Goal: Complete application form

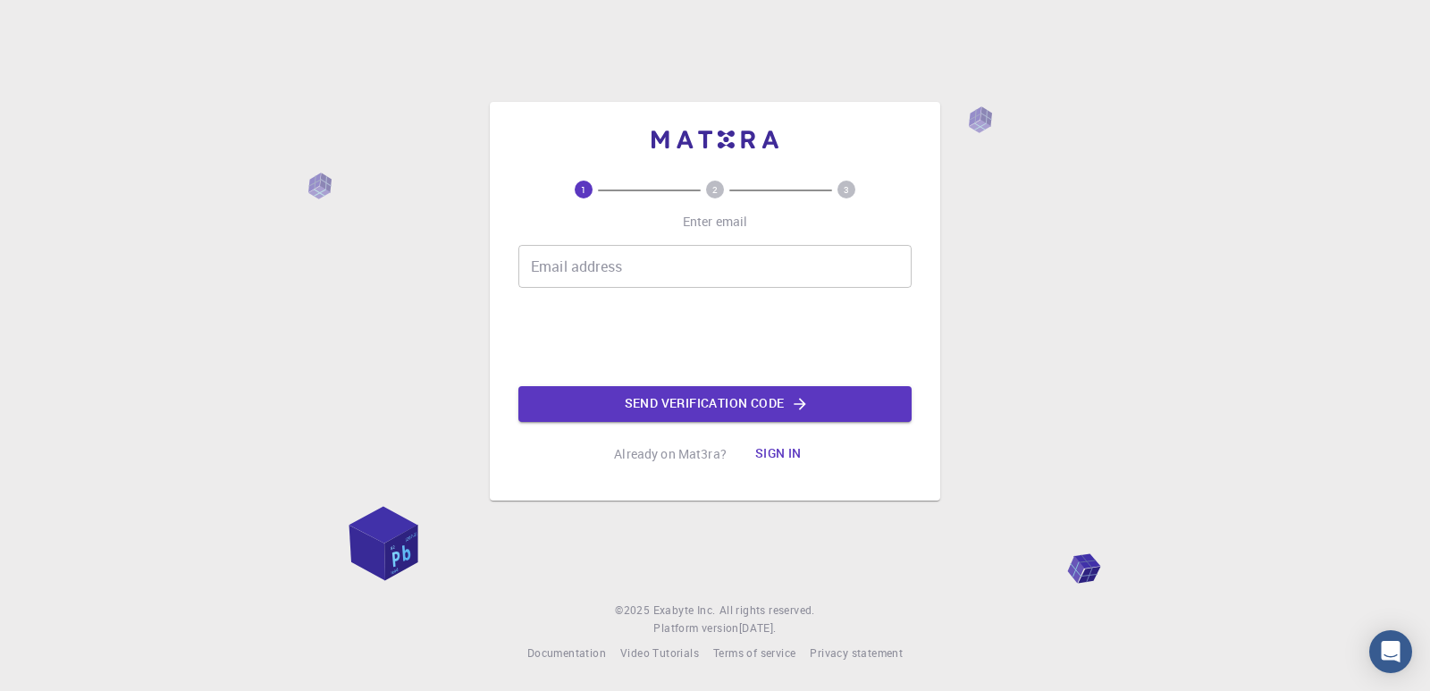
click at [616, 266] on div "Email address Email address" at bounding box center [714, 266] width 393 height 43
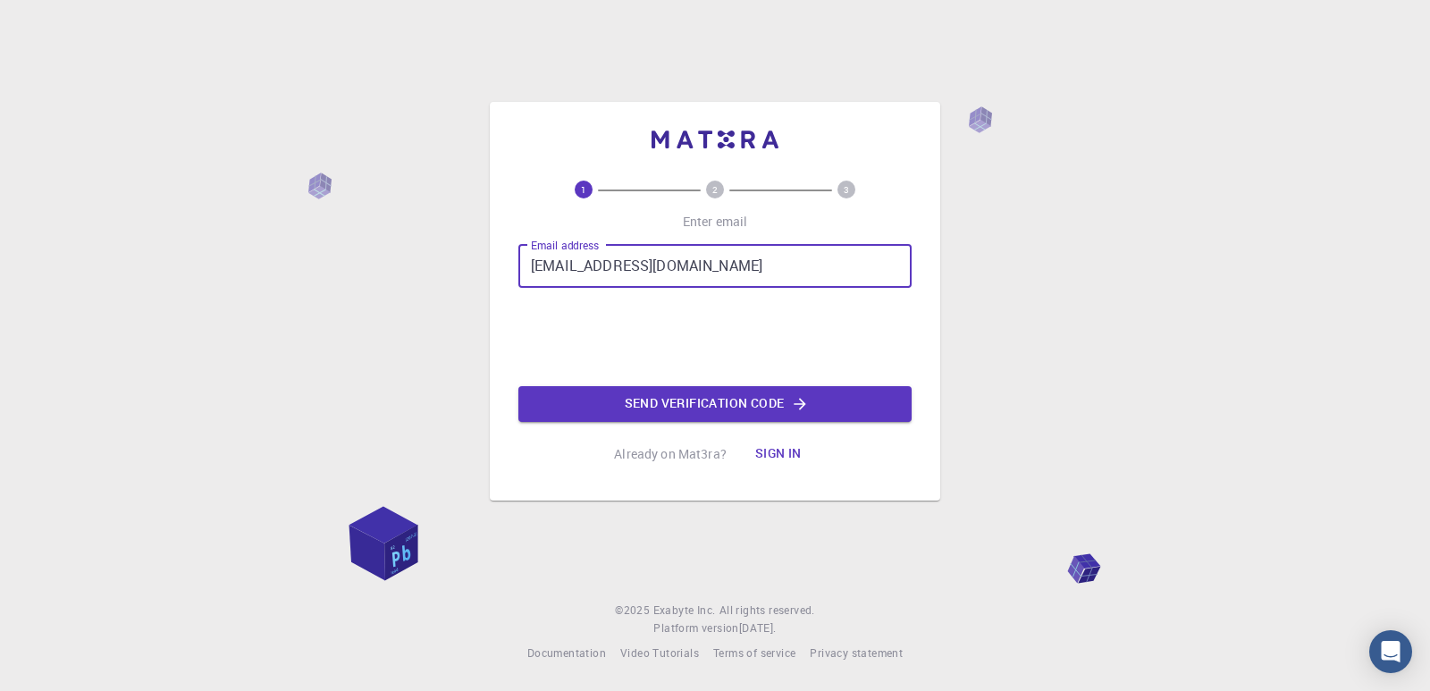
type input "[EMAIL_ADDRESS][DOMAIN_NAME]"
click at [629, 401] on button "Send verification code" at bounding box center [714, 404] width 393 height 36
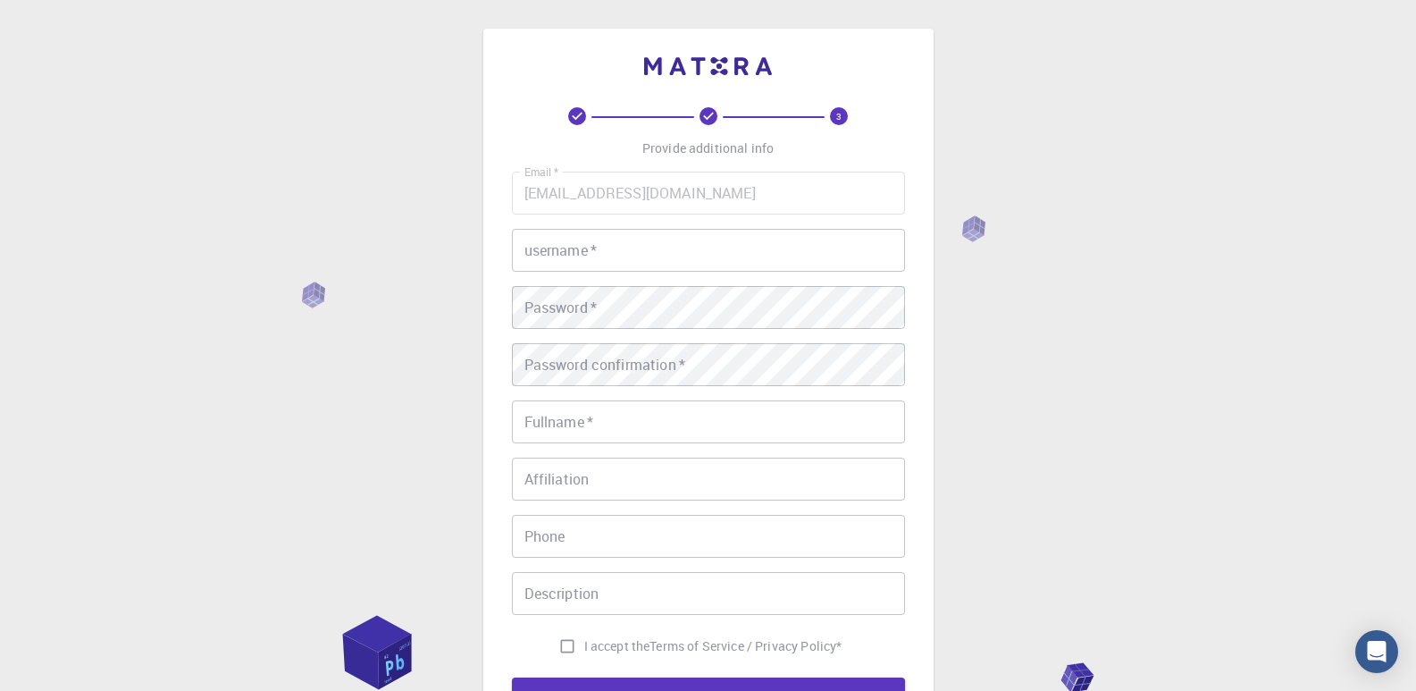
click at [648, 260] on input "username   *" at bounding box center [708, 250] width 393 height 43
type input "Erian"
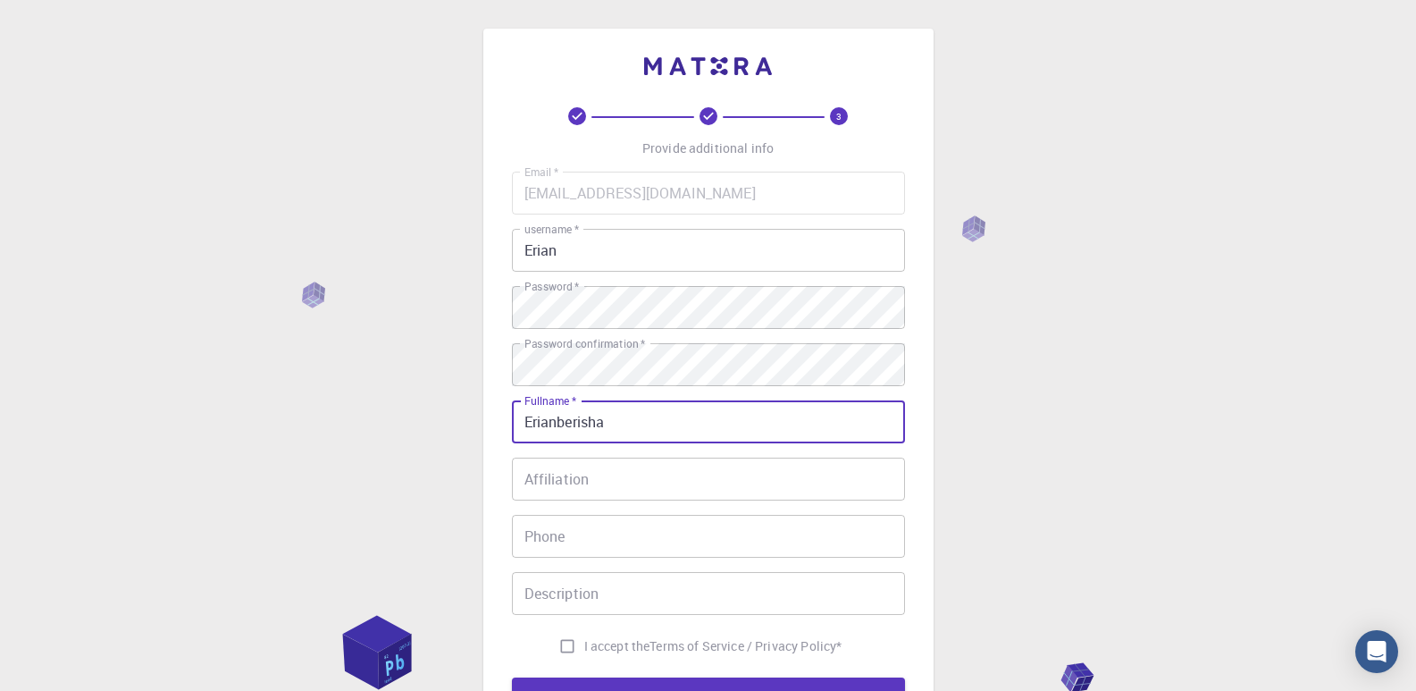
type input "Erianberisha"
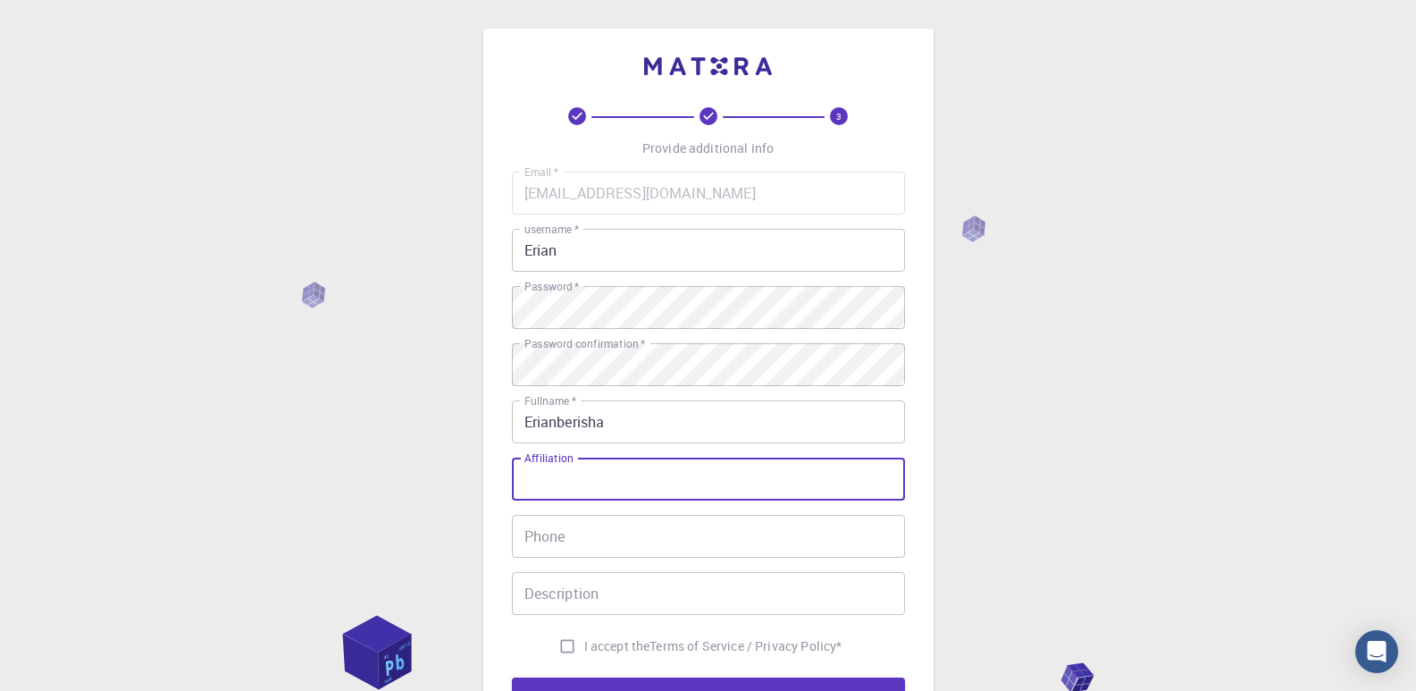
click at [722, 490] on input "Affiliation" at bounding box center [708, 479] width 393 height 43
click at [627, 527] on input "Phone" at bounding box center [708, 536] width 393 height 43
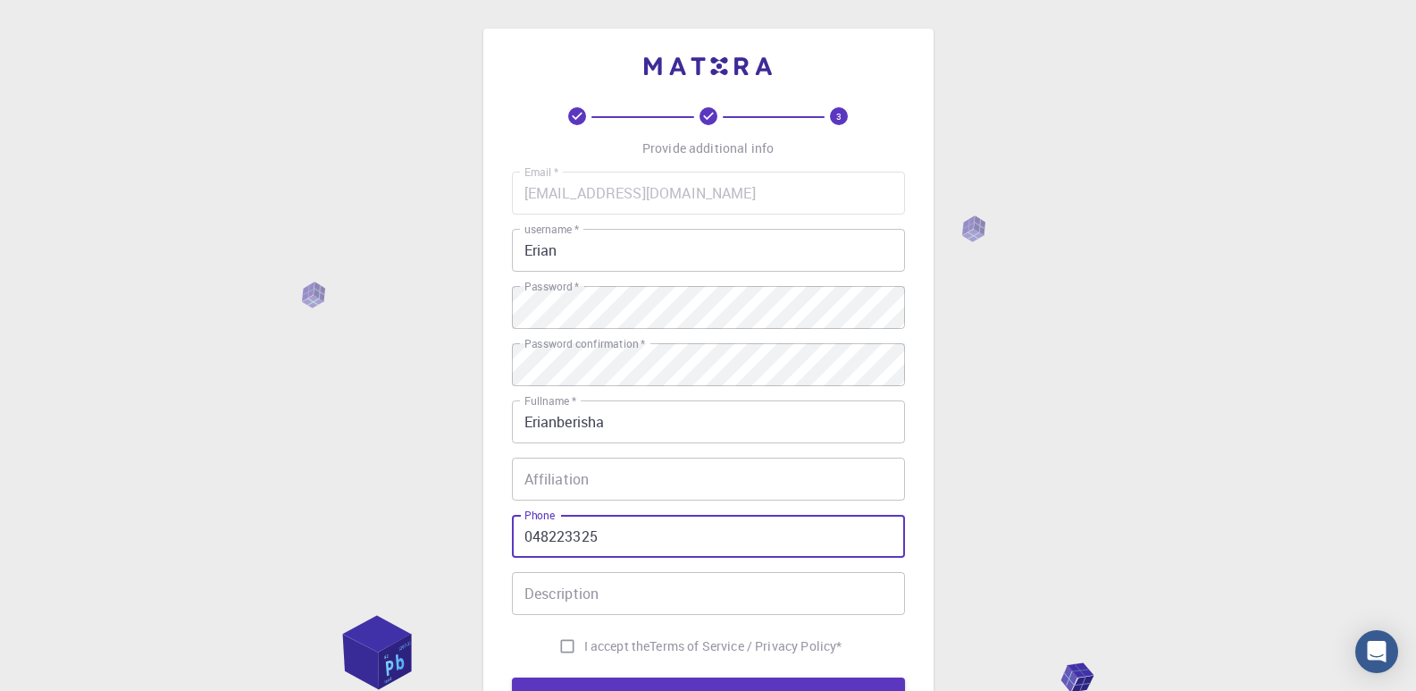
type input "048223325"
click at [628, 602] on input "Description" at bounding box center [708, 593] width 393 height 43
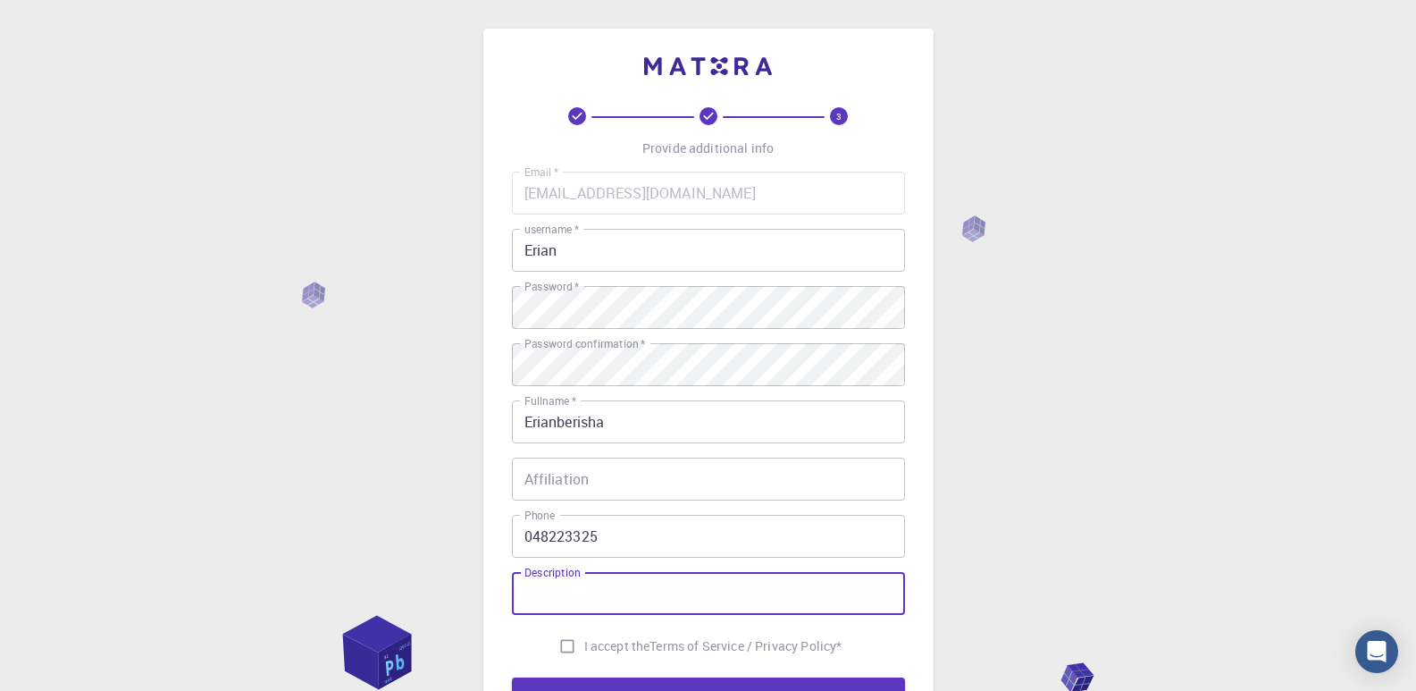
click at [556, 642] on input "I accept the Terms of Service / Privacy Policy *" at bounding box center [568, 646] width 34 height 34
checkbox input "true"
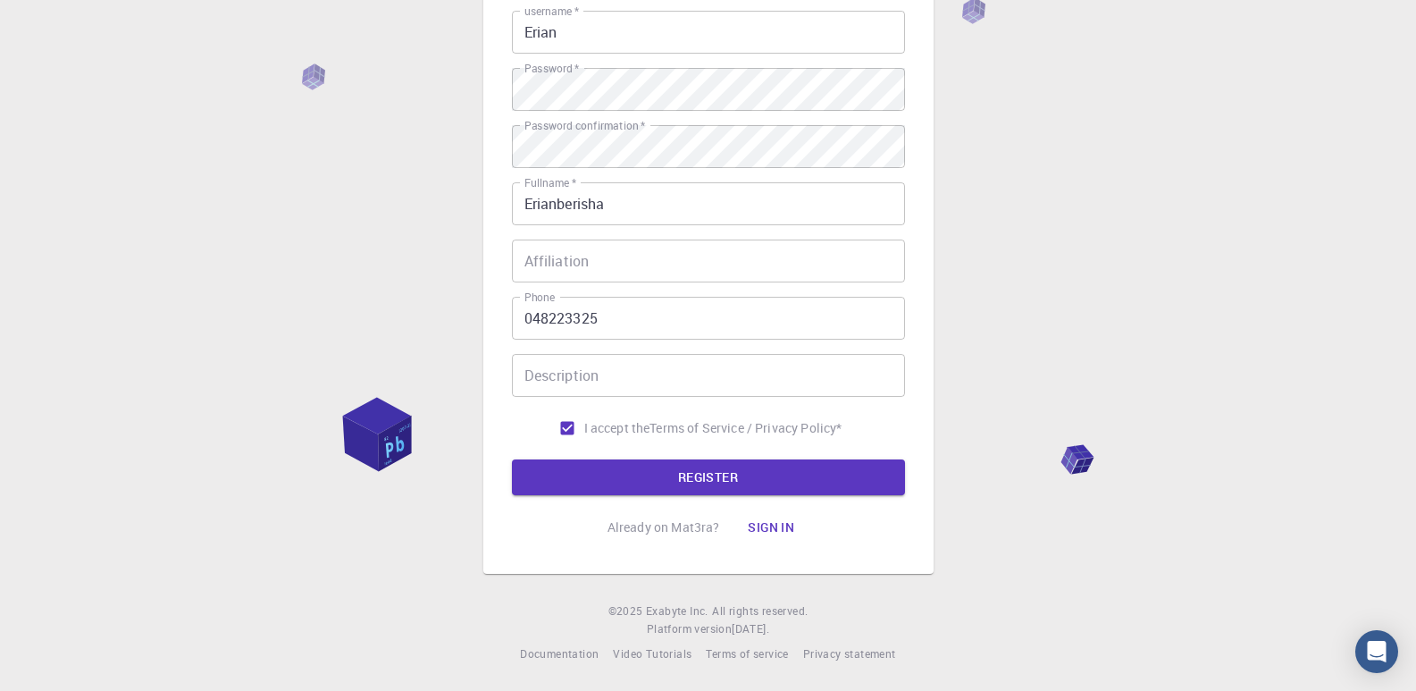
scroll to position [219, 0]
click at [769, 481] on button "REGISTER" at bounding box center [708, 476] width 393 height 36
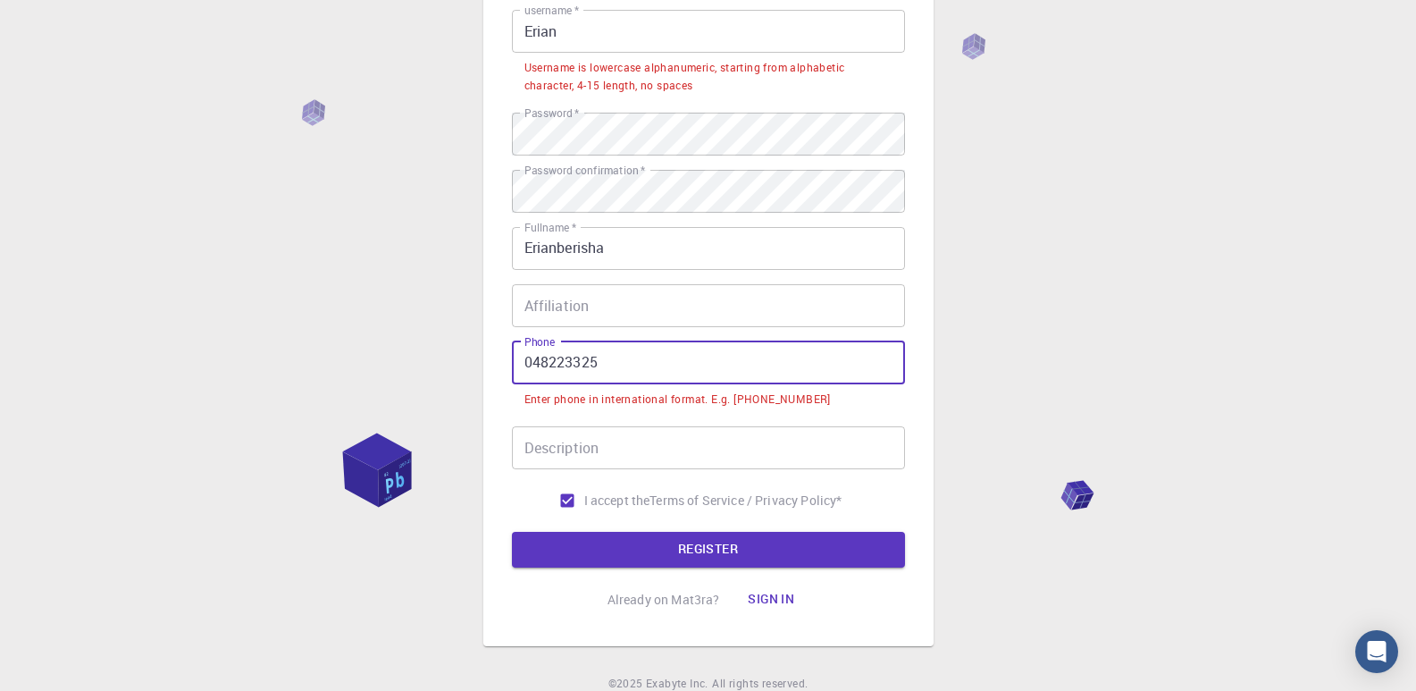
click at [776, 360] on input "048223325" at bounding box center [708, 362] width 393 height 43
click at [522, 356] on input "048223325" at bounding box center [708, 362] width 393 height 43
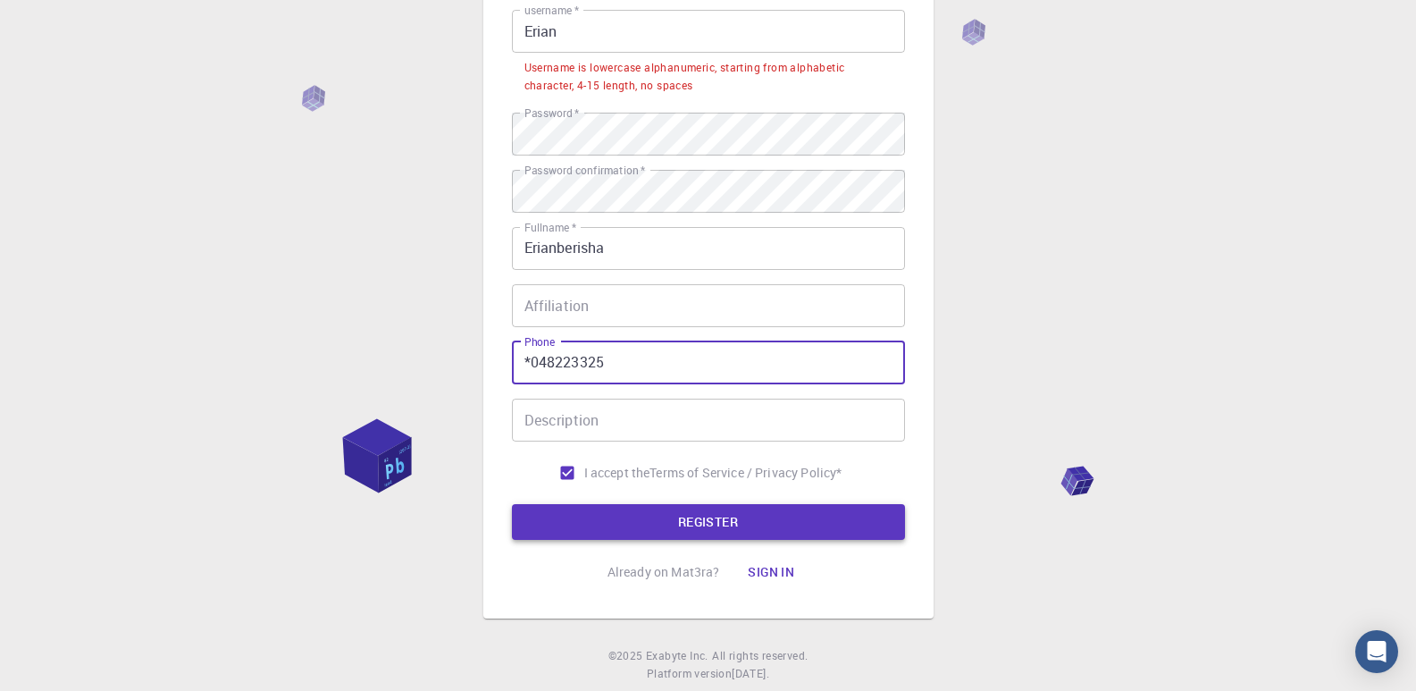
click at [729, 532] on button "REGISTER" at bounding box center [708, 522] width 393 height 36
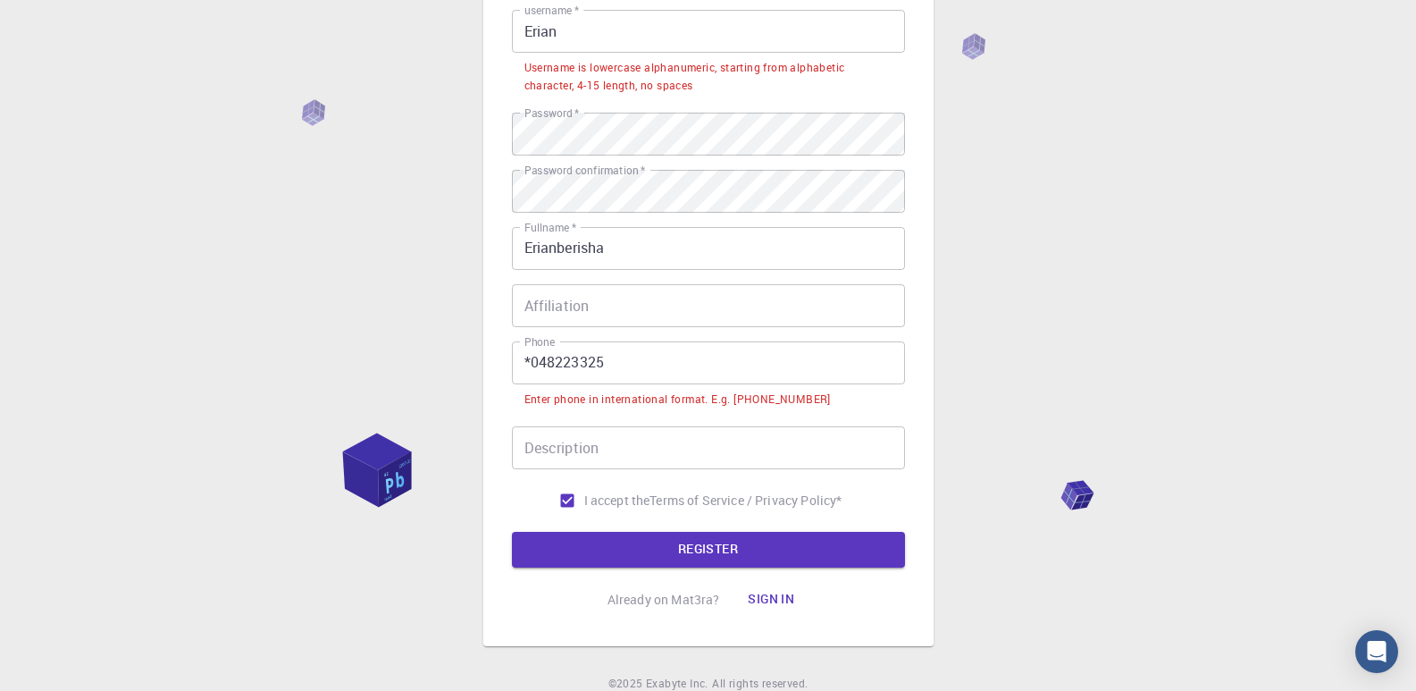
click at [533, 357] on input "*048223325" at bounding box center [708, 362] width 393 height 43
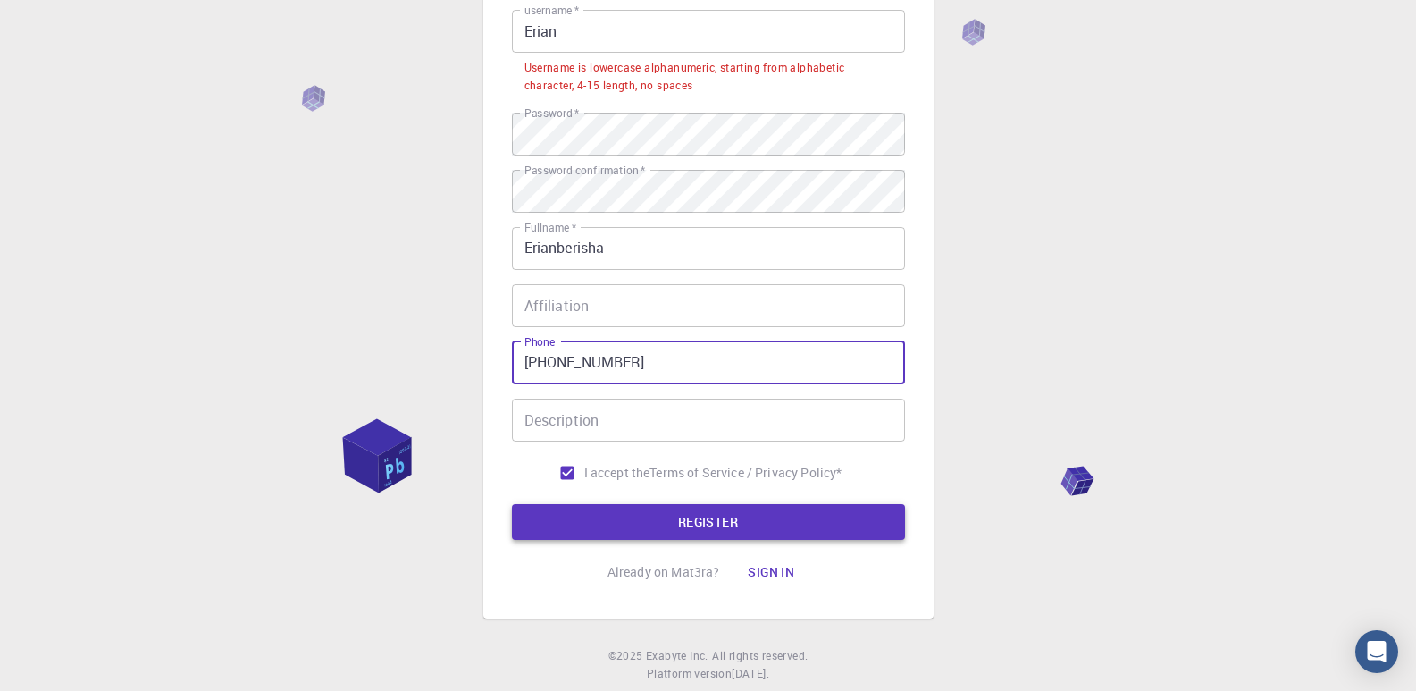
click at [774, 509] on button "REGISTER" at bounding box center [708, 522] width 393 height 36
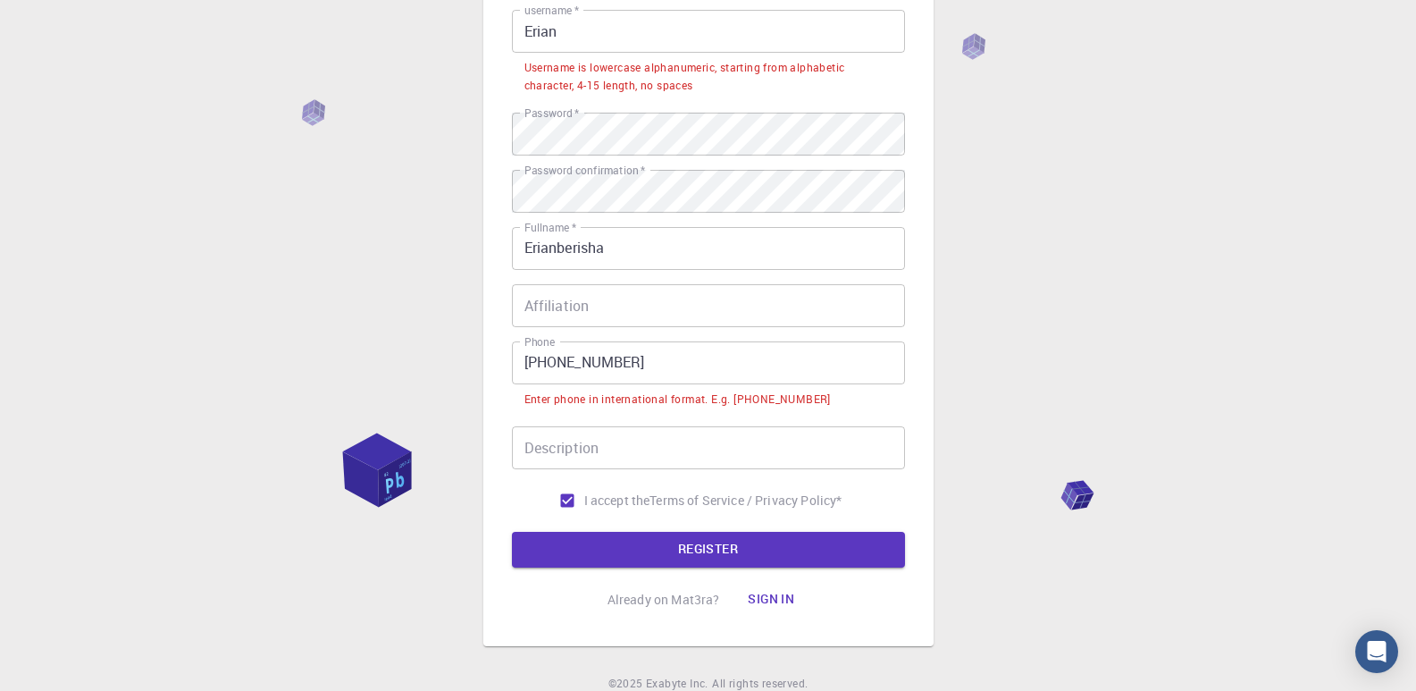
click at [528, 362] on input "[PHONE_NUMBER]" at bounding box center [708, 362] width 393 height 43
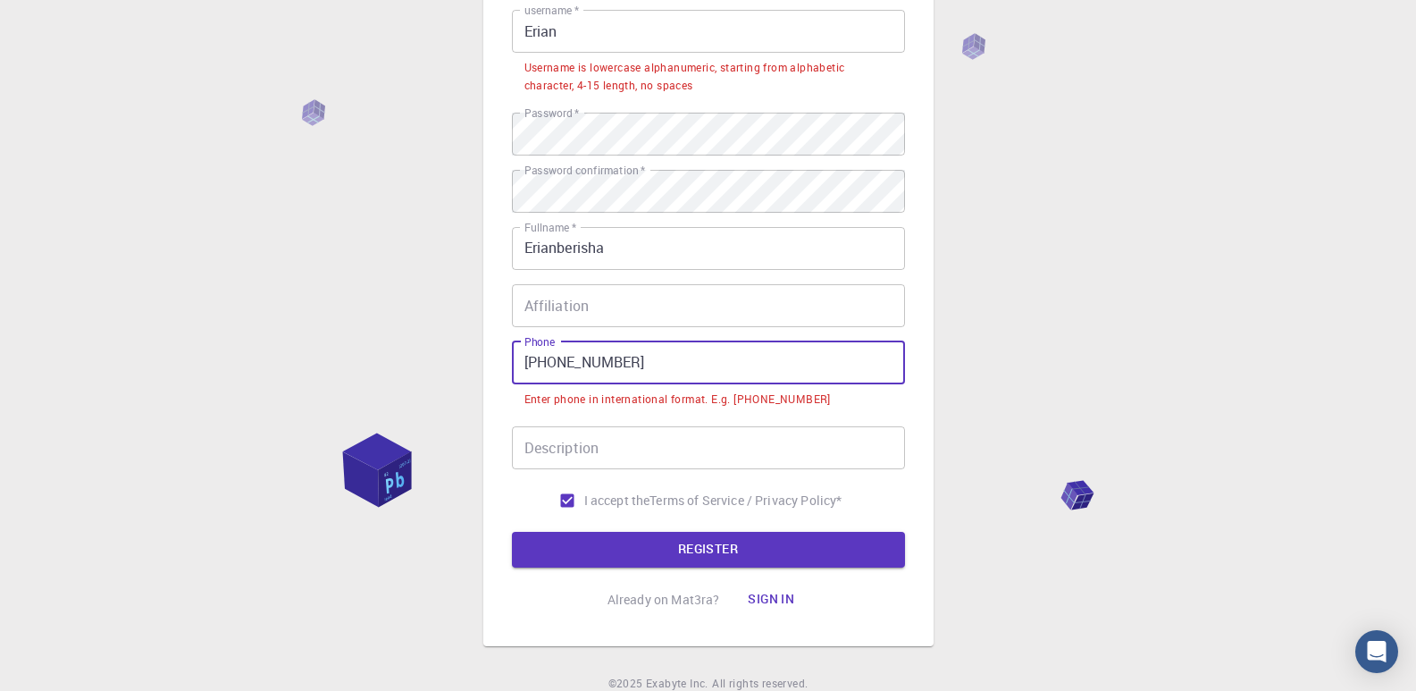
click at [528, 362] on input "[PHONE_NUMBER]" at bounding box center [708, 362] width 393 height 43
click at [534, 362] on input "[PHONE_NUMBER]" at bounding box center [708, 362] width 393 height 43
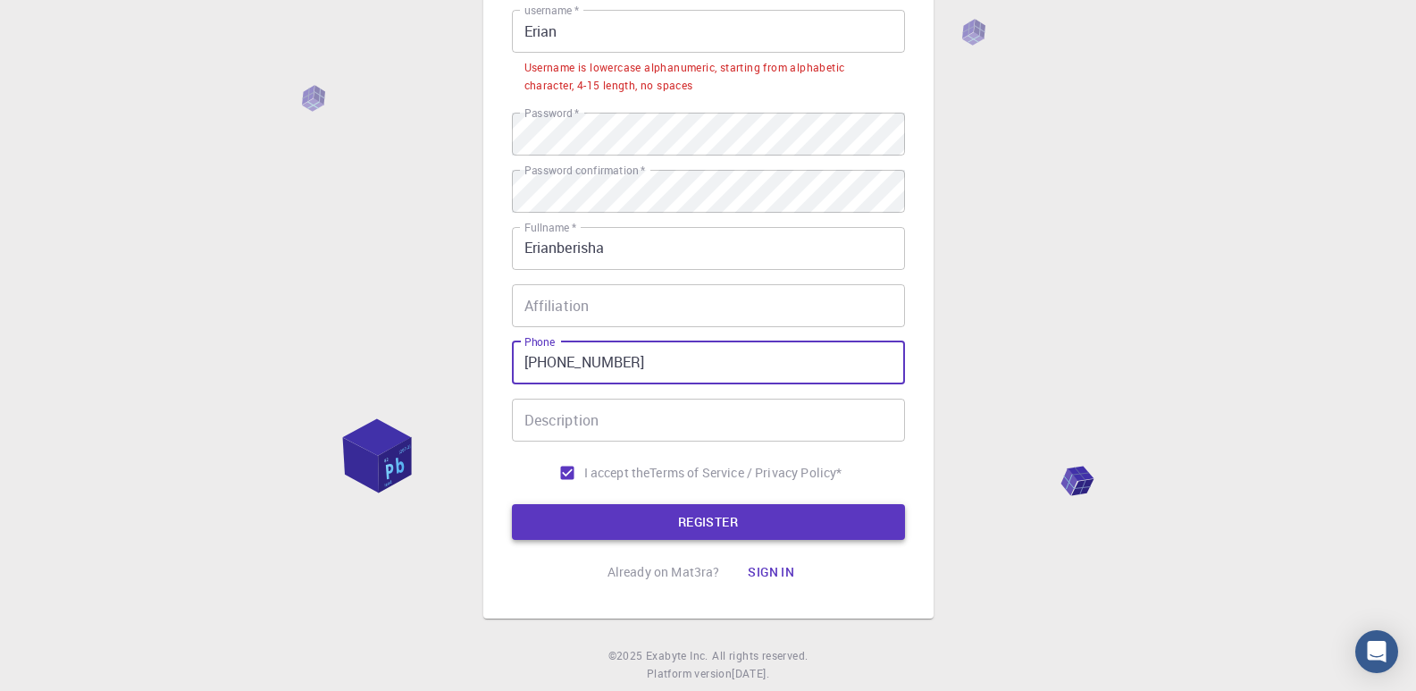
type input "[PHONE_NUMBER]"
click at [639, 522] on button "REGISTER" at bounding box center [708, 522] width 393 height 36
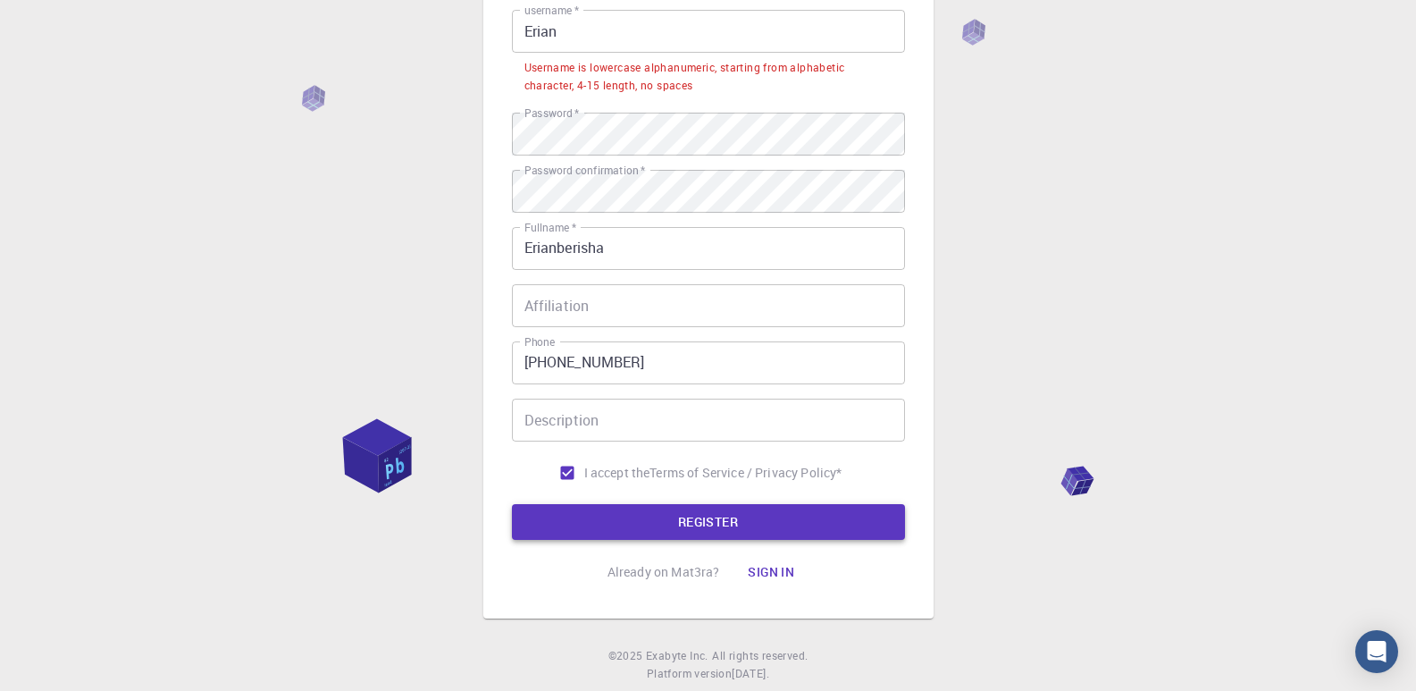
click at [639, 522] on button "REGISTER" at bounding box center [708, 522] width 393 height 36
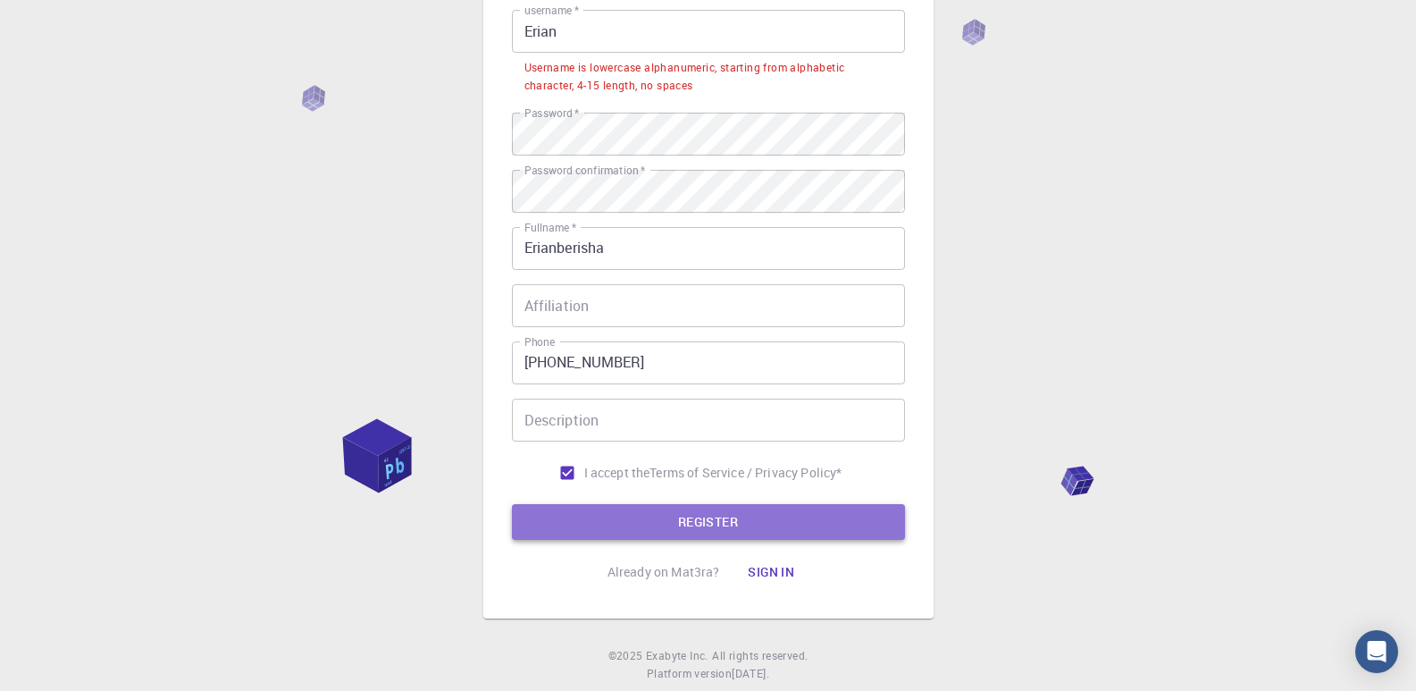
click at [674, 517] on button "REGISTER" at bounding box center [708, 522] width 393 height 36
click at [675, 517] on button "REGISTER" at bounding box center [708, 522] width 393 height 36
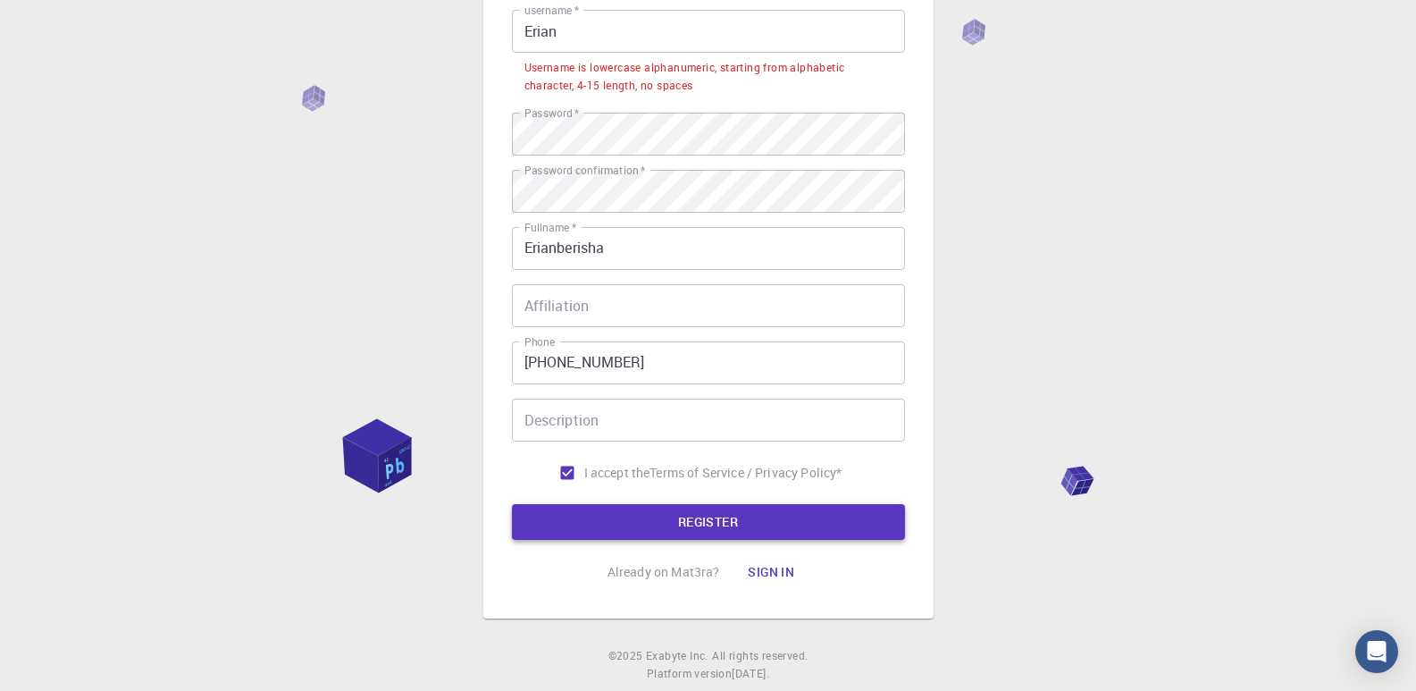
click at [675, 517] on button "REGISTER" at bounding box center [708, 522] width 393 height 36
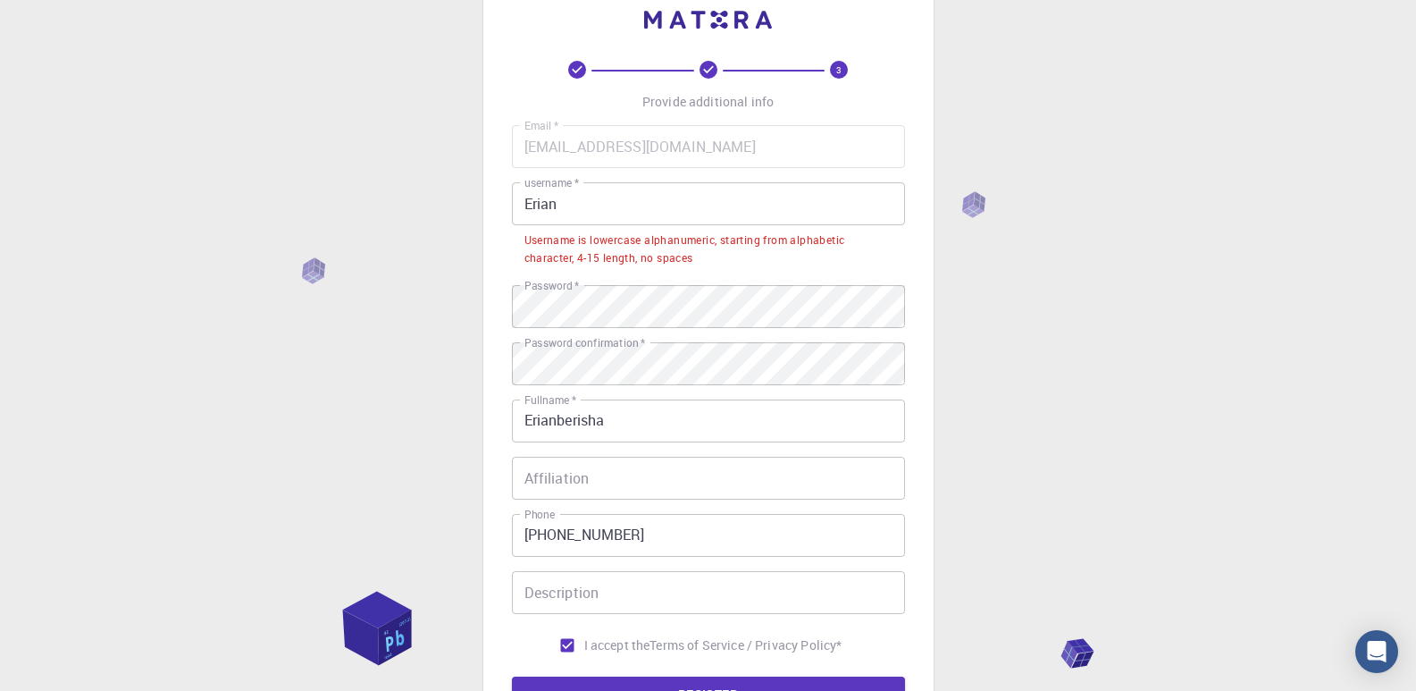
scroll to position [40, 0]
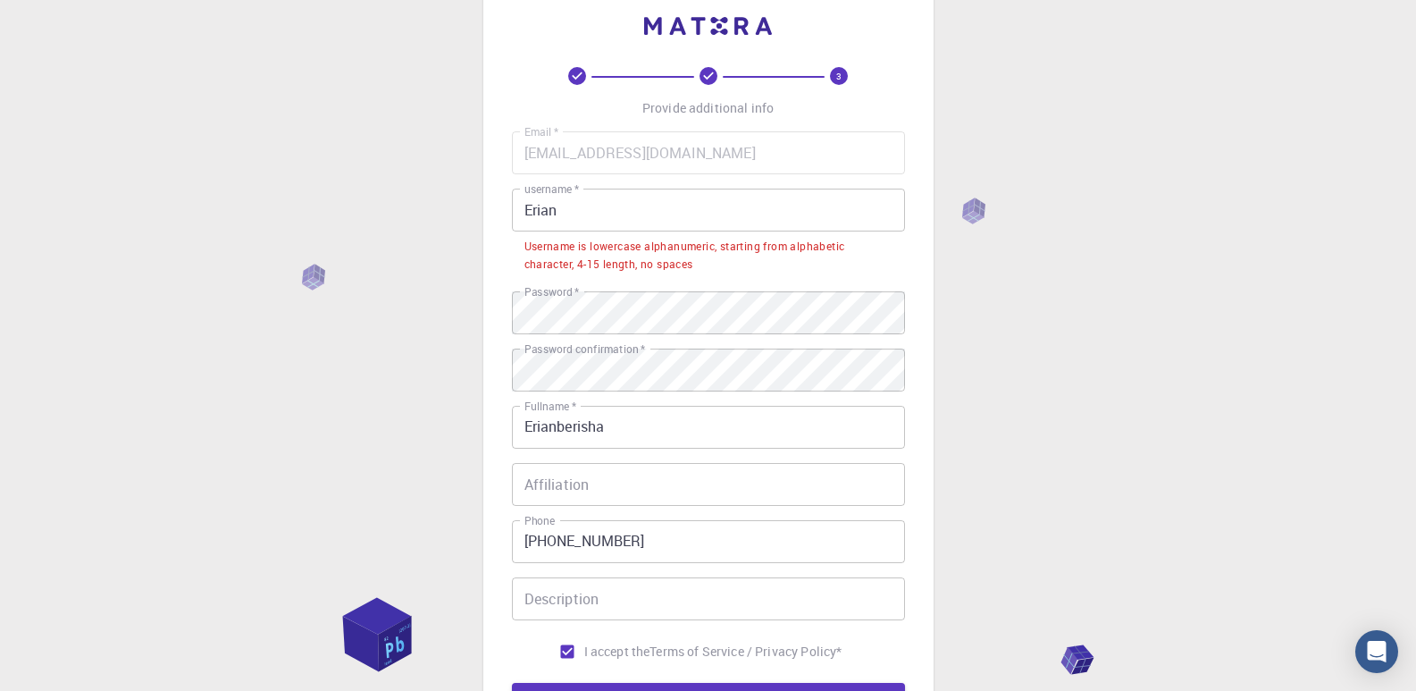
click at [758, 223] on input "Erian" at bounding box center [708, 210] width 393 height 43
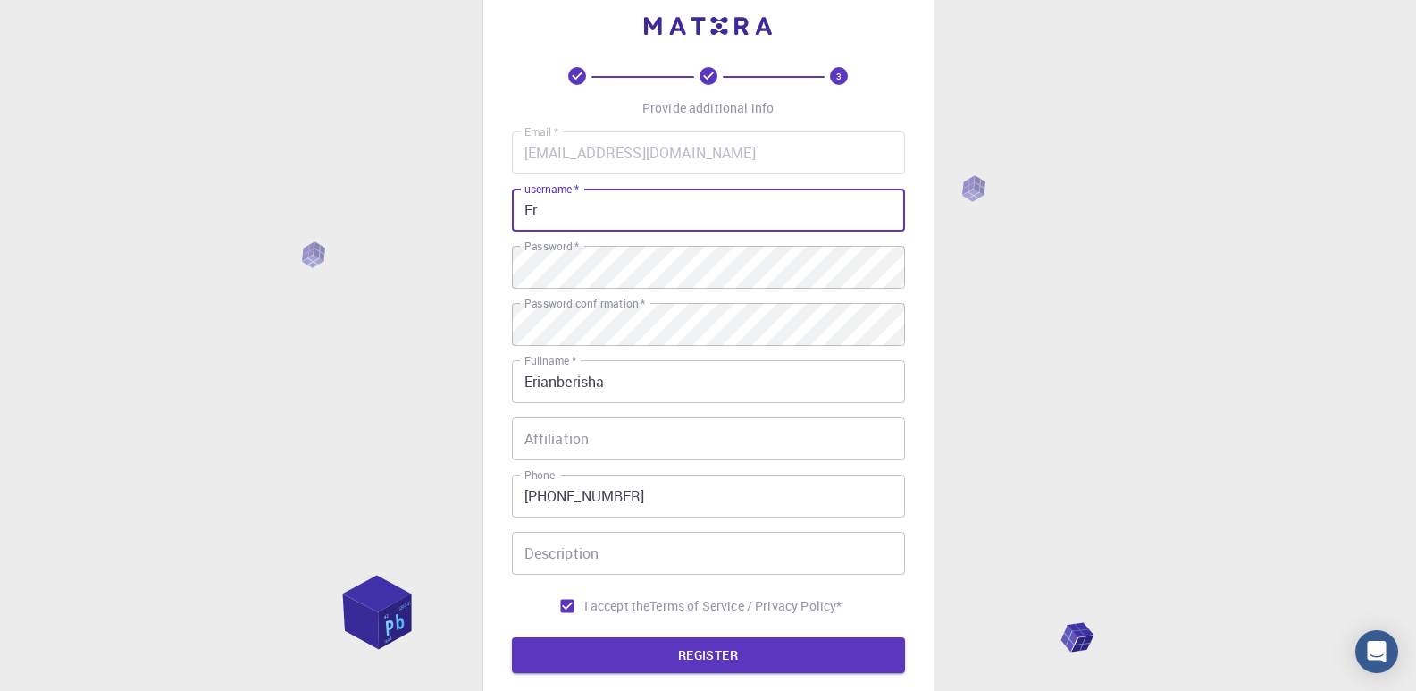
type input "E"
type input "erian"
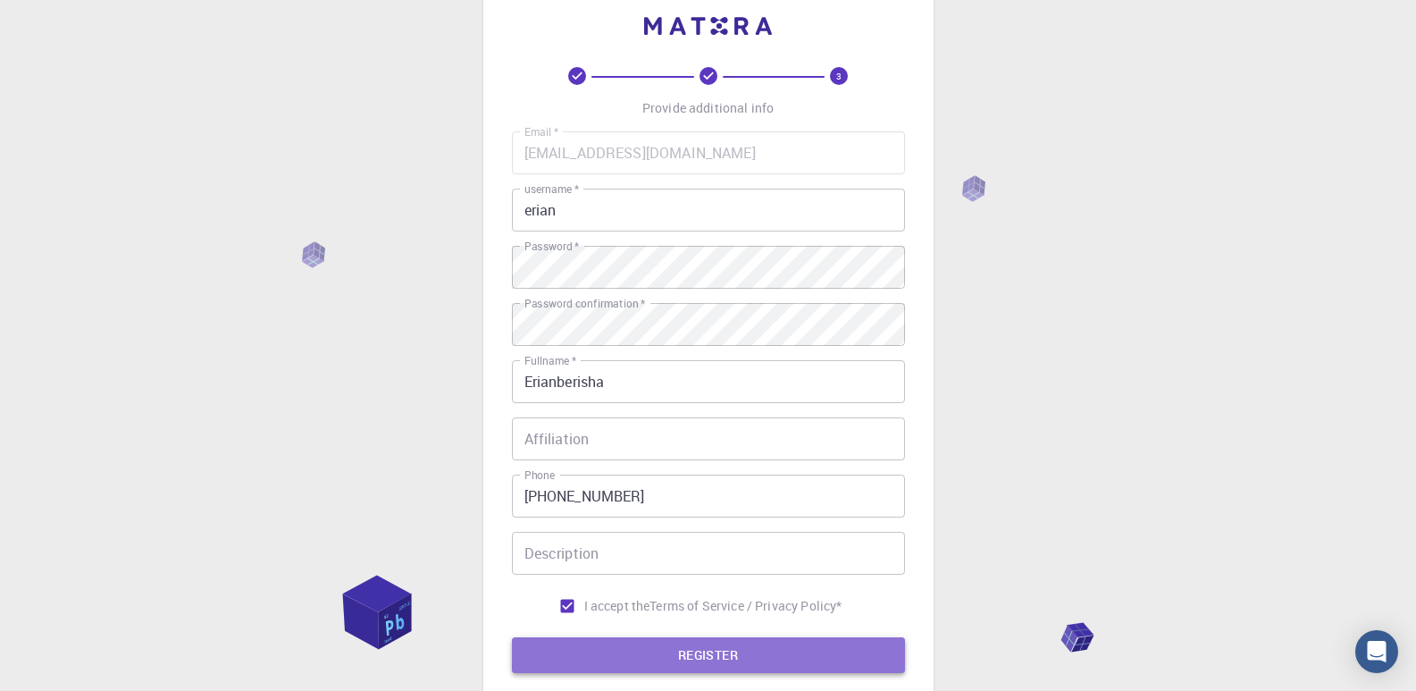
click at [771, 661] on button "REGISTER" at bounding box center [708, 655] width 393 height 36
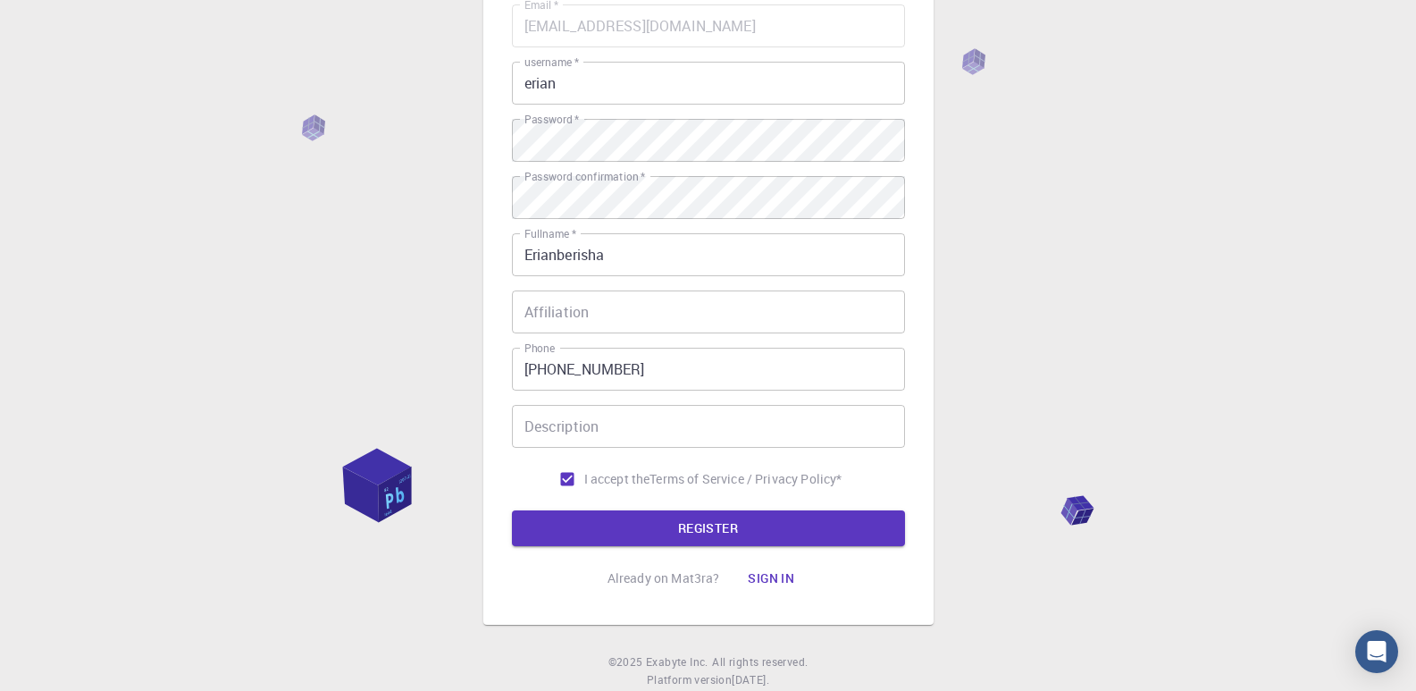
scroll to position [219, 0]
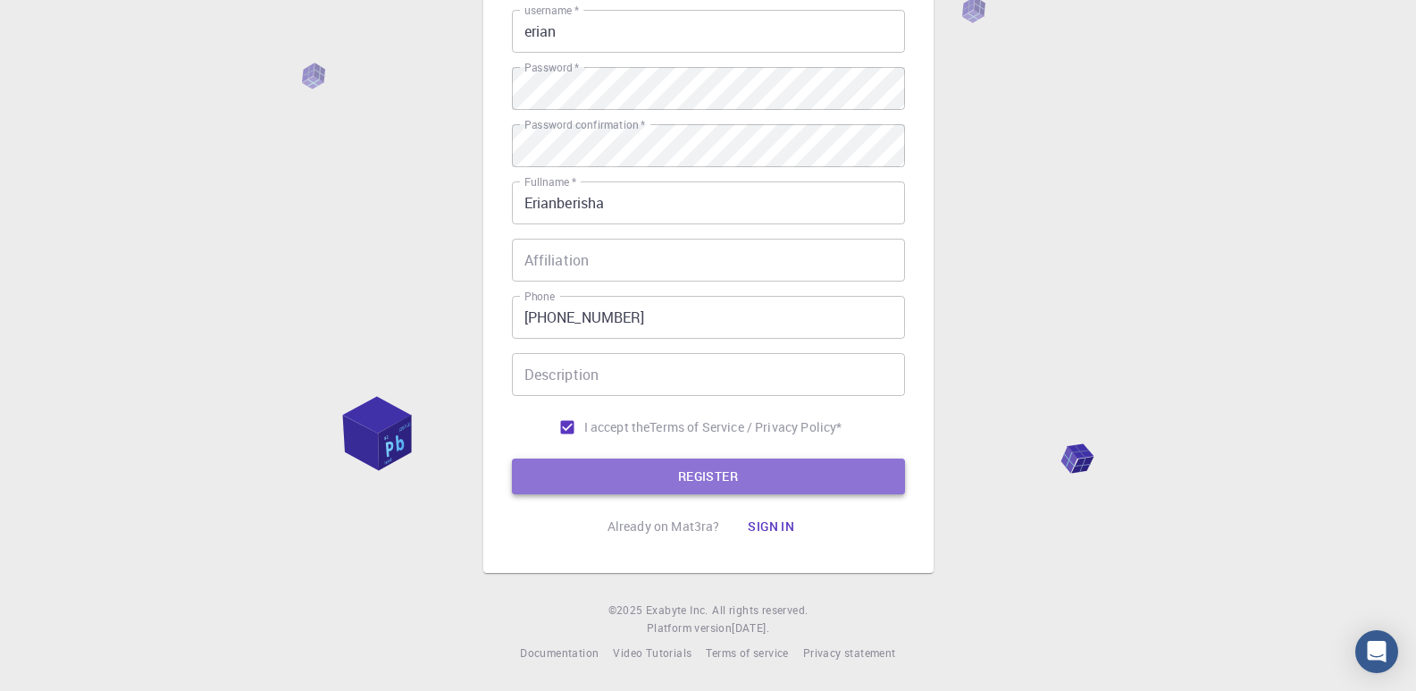
click at [777, 477] on button "REGISTER" at bounding box center [708, 476] width 393 height 36
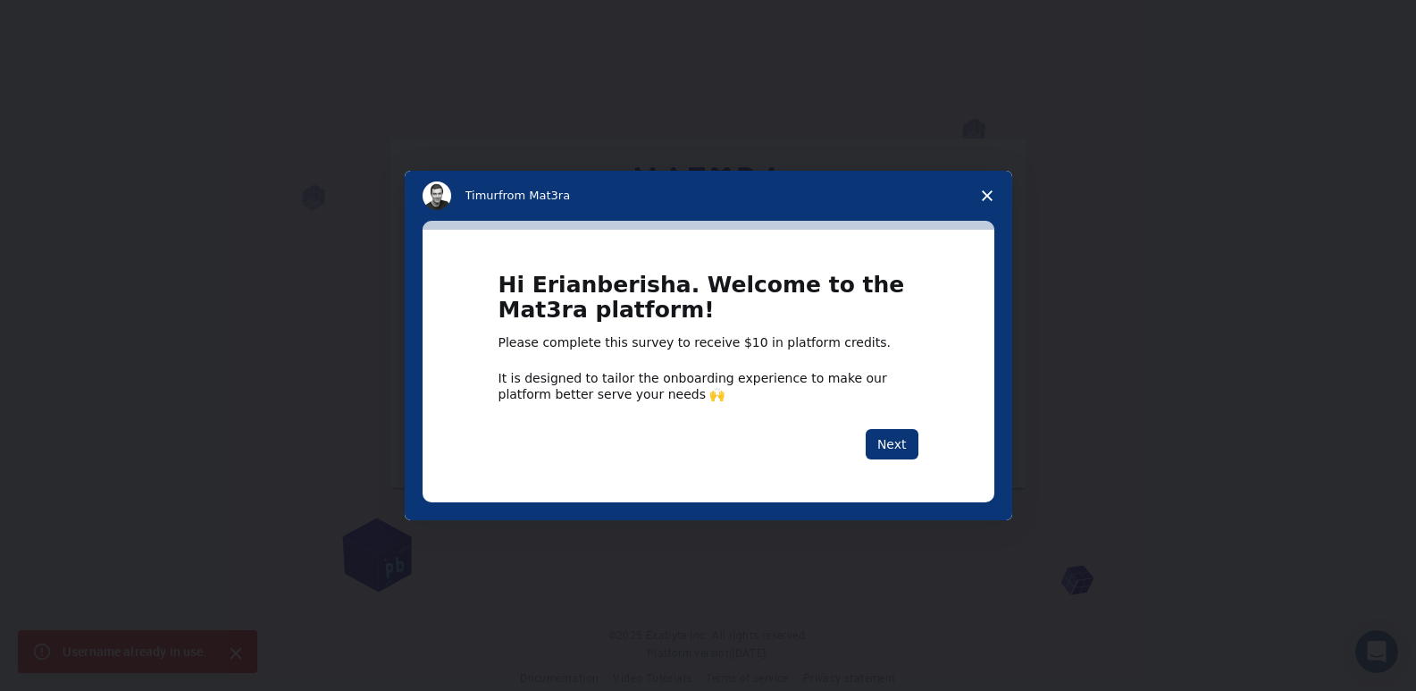
click at [996, 182] on span "Close survey" at bounding box center [987, 196] width 50 height 50
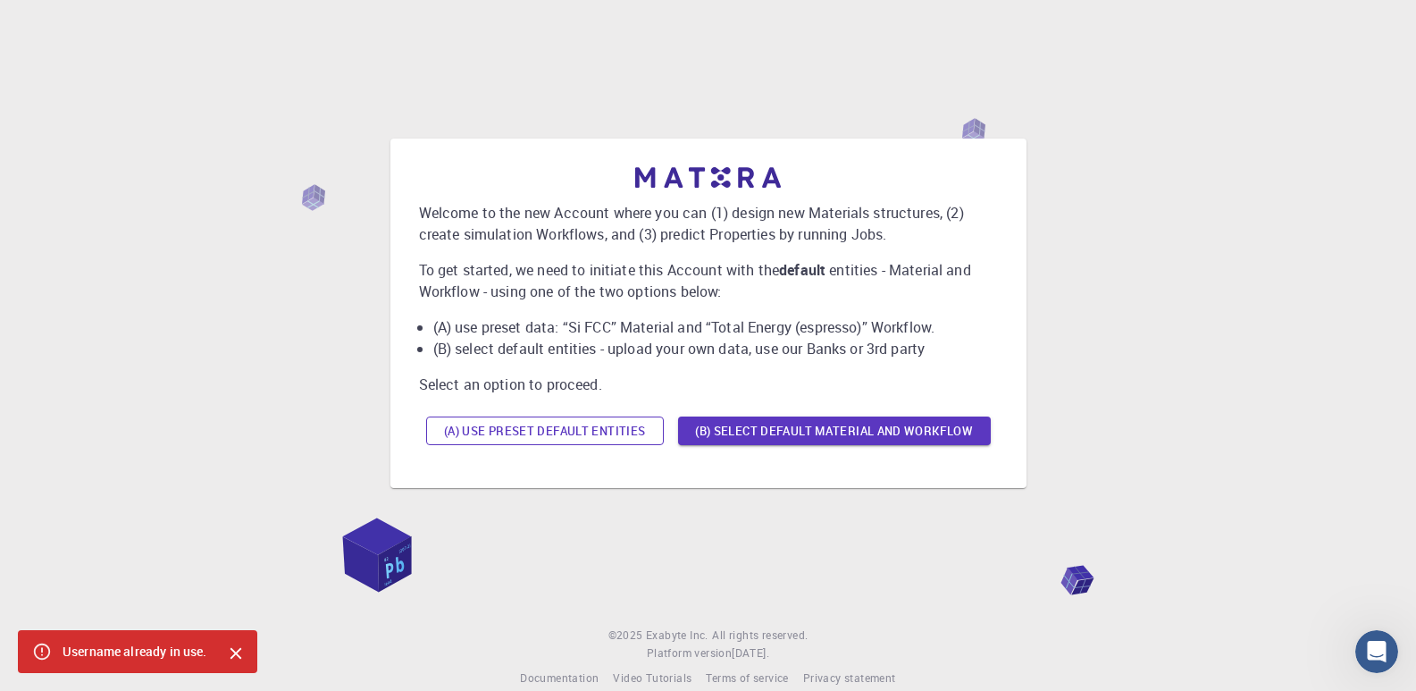
click at [606, 427] on button "(A) Use preset default entities" at bounding box center [545, 430] width 238 height 29
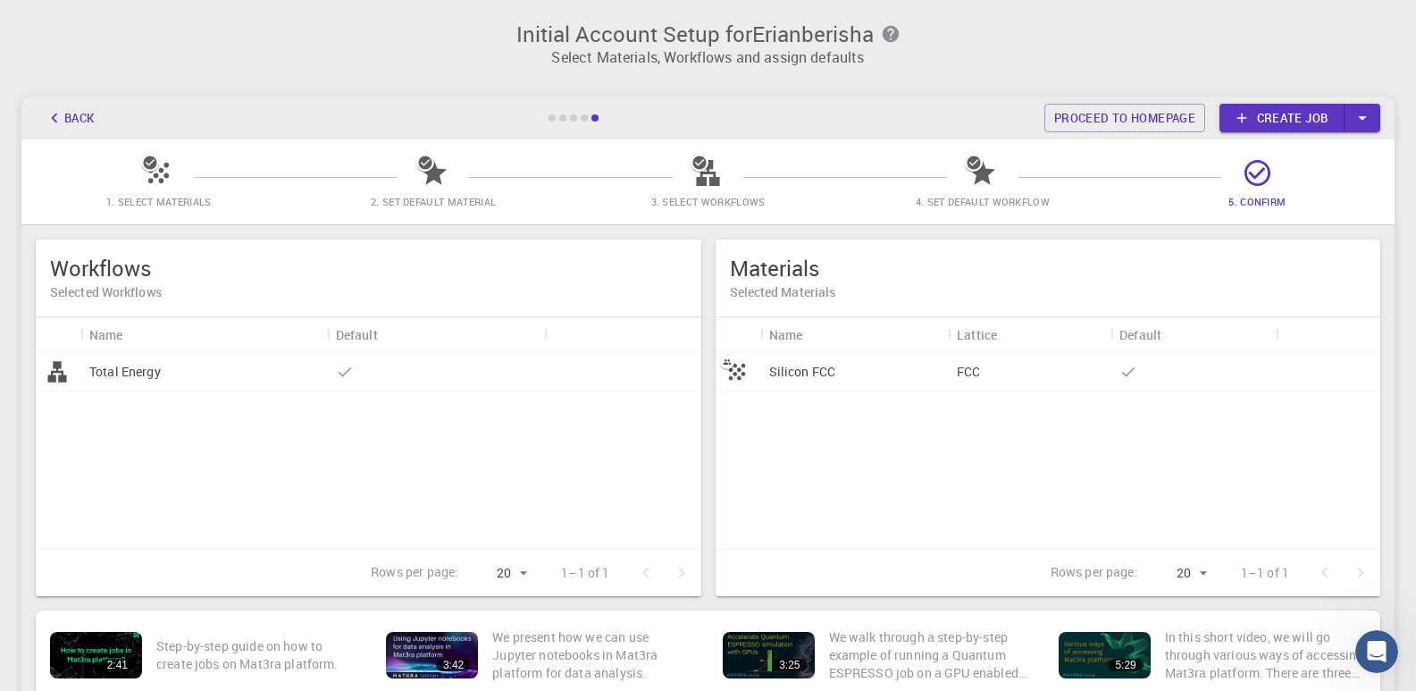
drag, startPoint x: 1247, startPoint y: 726, endPoint x: 1059, endPoint y: 467, distance: 319.3
click at [1059, 467] on div "Silicon FCC FCC" at bounding box center [1049, 450] width 666 height 197
click at [822, 373] on p "Silicon FCC" at bounding box center [802, 372] width 67 height 18
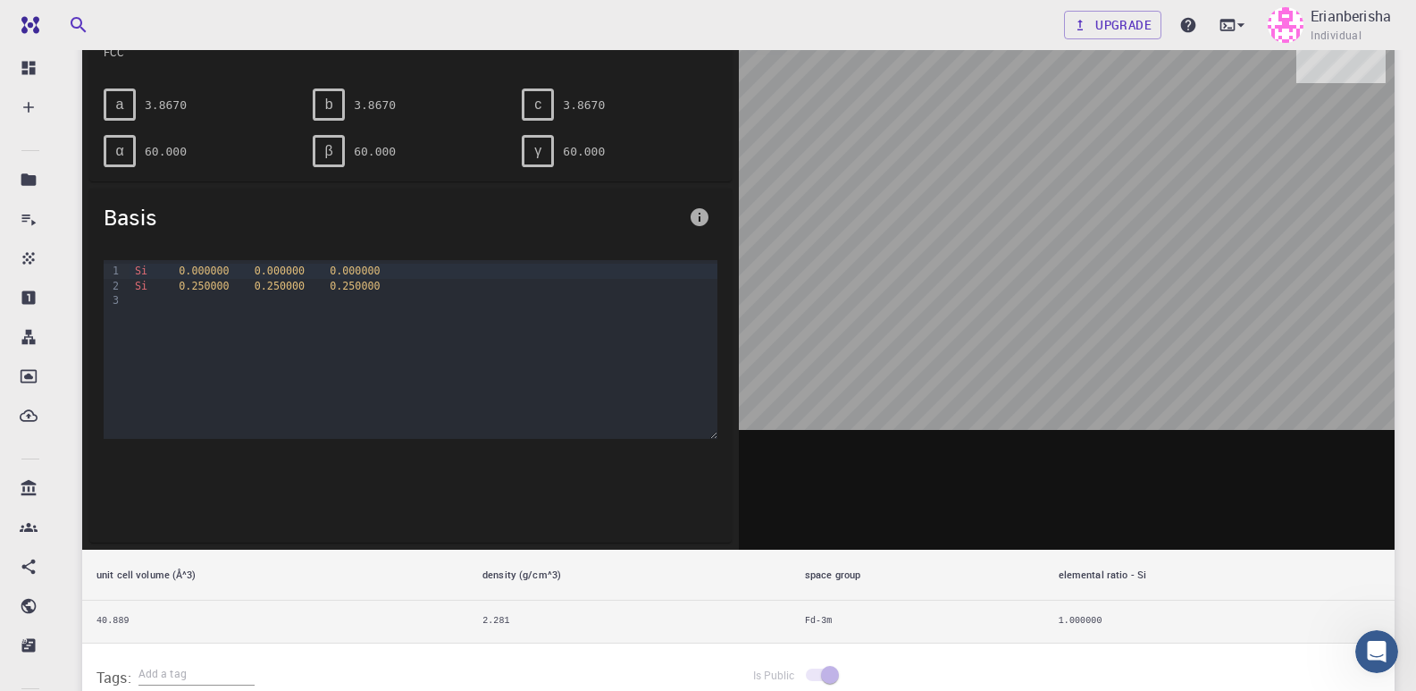
scroll to position [89, 0]
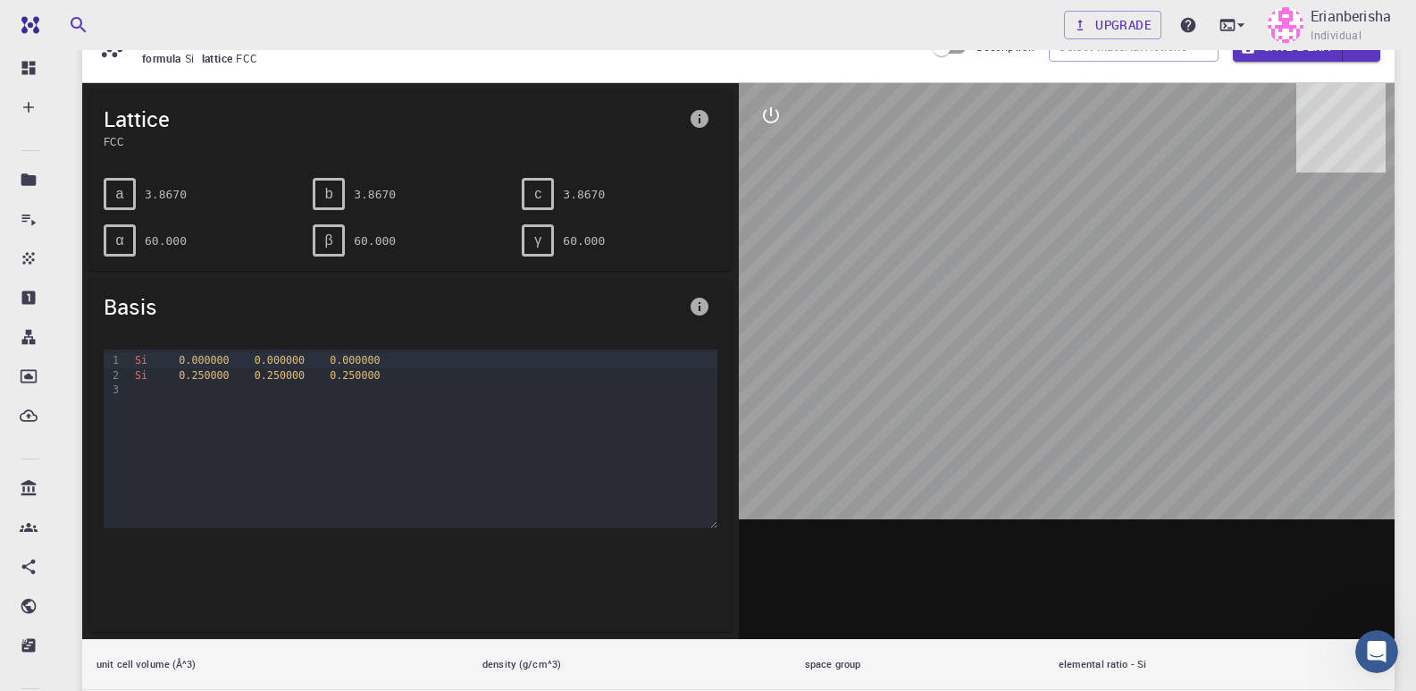
click at [1098, 382] on div at bounding box center [1067, 361] width 657 height 556
click at [1105, 391] on div at bounding box center [1067, 361] width 657 height 556
drag, startPoint x: 1130, startPoint y: 513, endPoint x: 1254, endPoint y: 387, distance: 176.9
click at [1254, 387] on div at bounding box center [1067, 361] width 657 height 556
click at [332, 184] on div "b" at bounding box center [329, 194] width 32 height 32
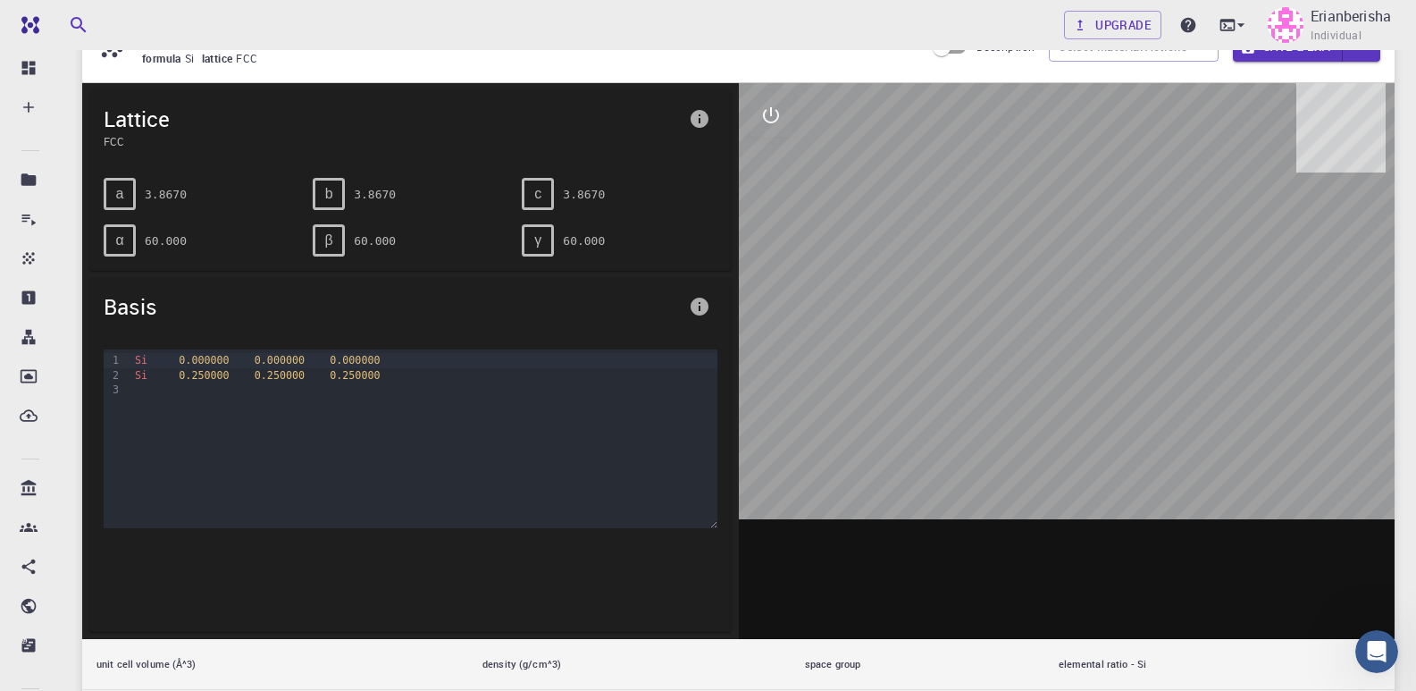
click at [328, 192] on span "b" at bounding box center [329, 194] width 8 height 16
drag, startPoint x: 327, startPoint y: 198, endPoint x: 357, endPoint y: 239, distance: 51.1
click at [360, 237] on div "a 3.8670 b 3.8670 c 3.8670 α 60.000 β 60.000 γ 60.000" at bounding box center [403, 210] width 628 height 93
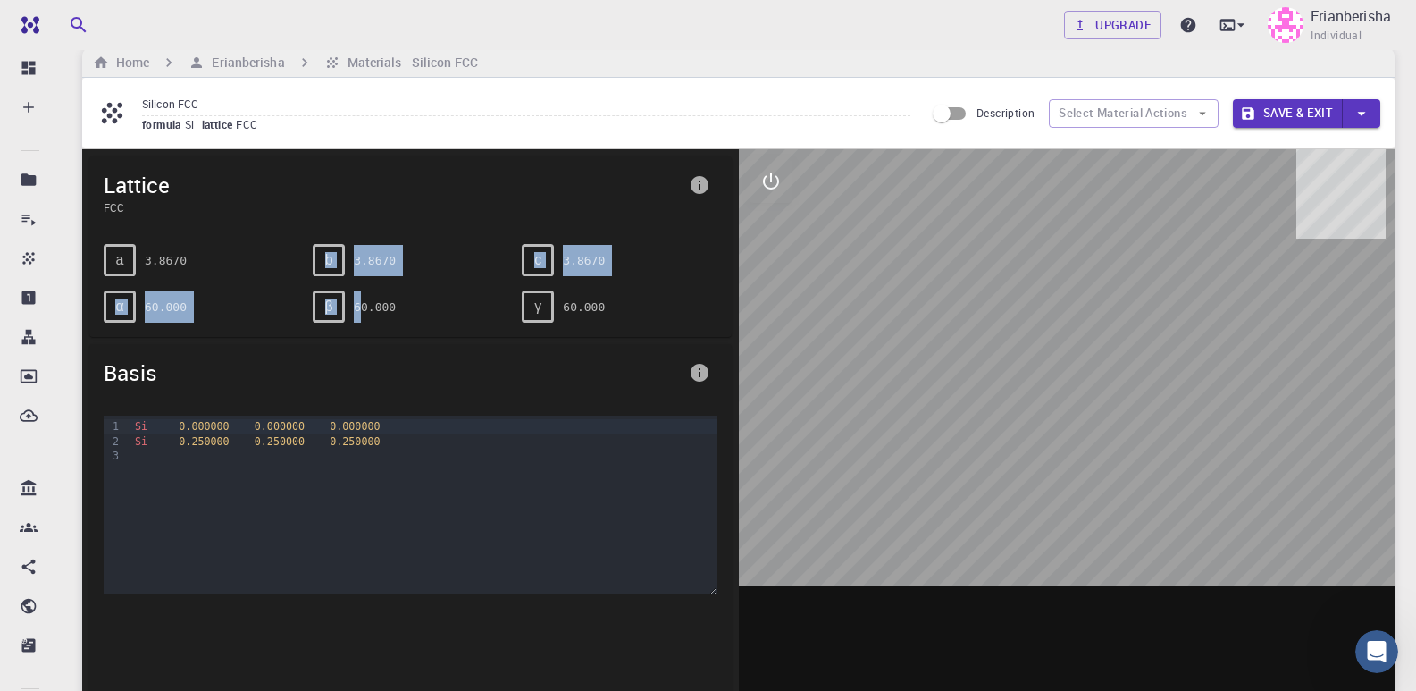
scroll to position [0, 0]
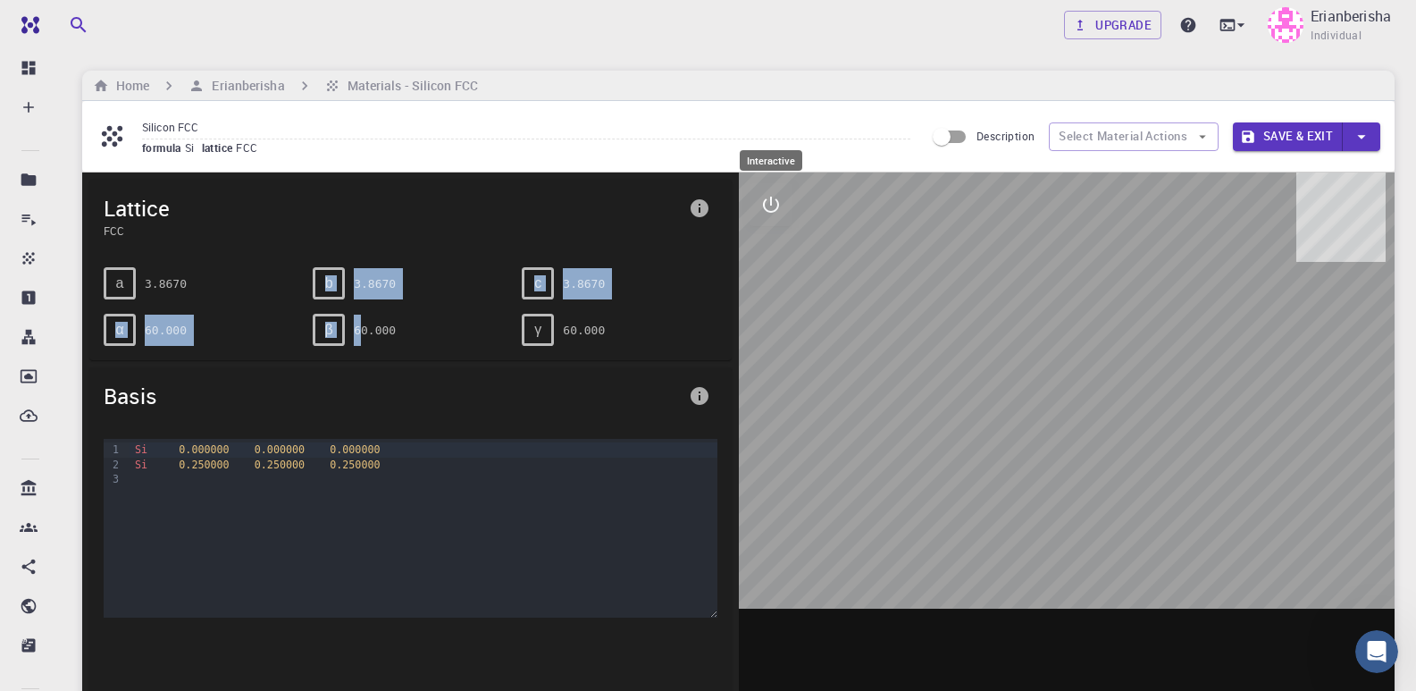
click at [780, 222] on button "interactive" at bounding box center [771, 204] width 43 height 43
click at [773, 324] on icon "measurements" at bounding box center [771, 333] width 21 height 21
click at [782, 340] on button "measurements" at bounding box center [771, 333] width 43 height 43
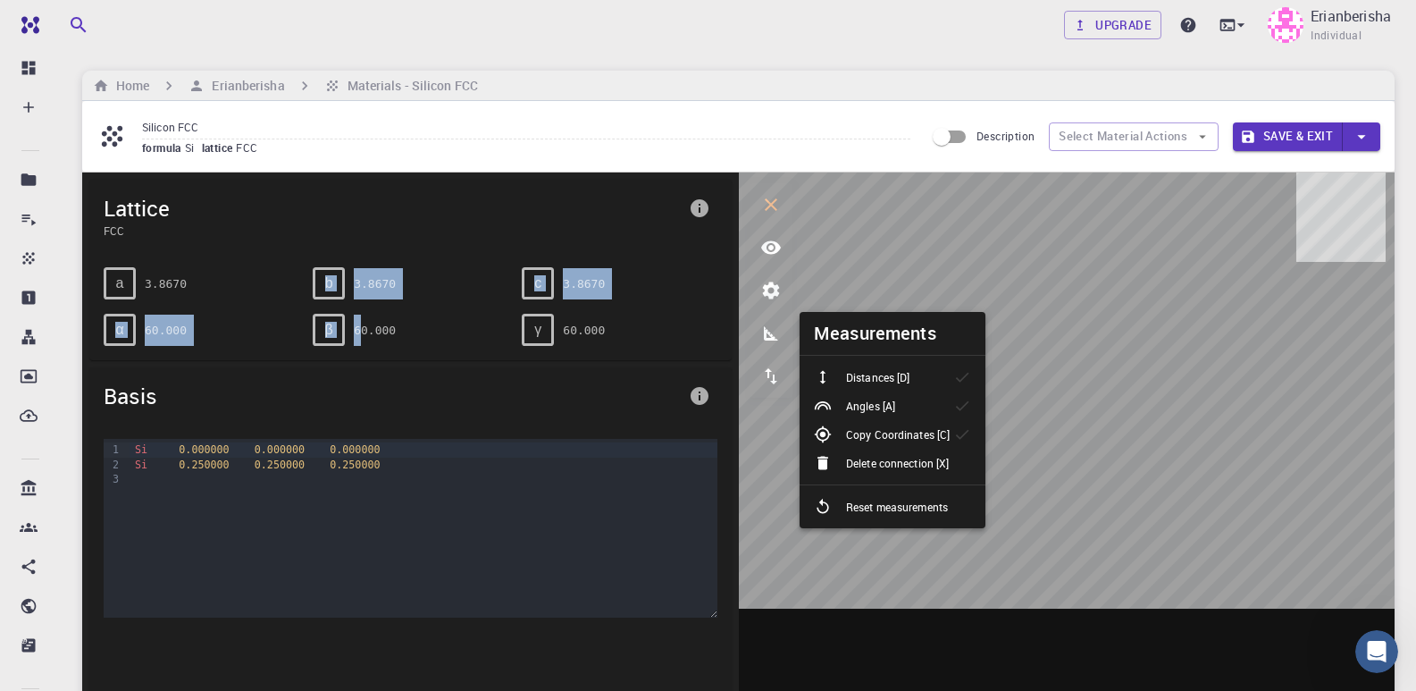
click at [845, 375] on div at bounding box center [830, 377] width 32 height 18
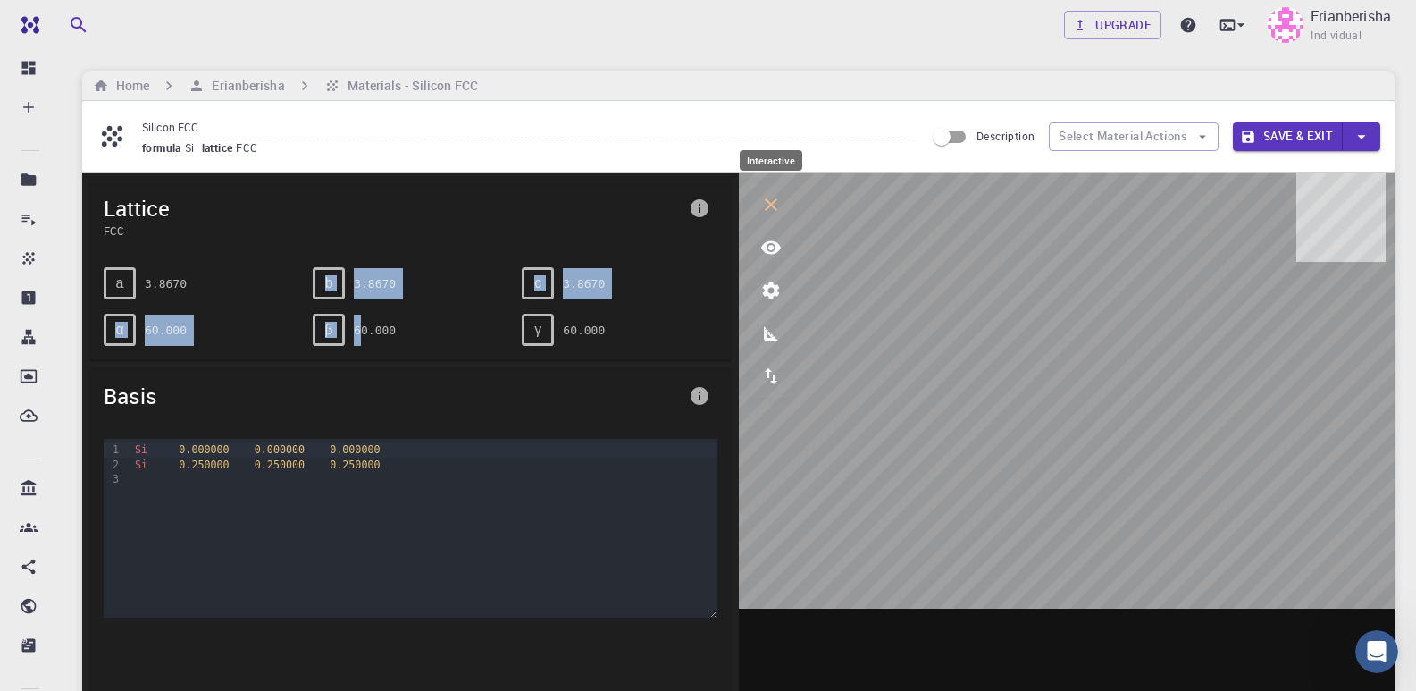
click at [763, 221] on button "interactive" at bounding box center [771, 204] width 43 height 43
click at [765, 224] on button "interactive" at bounding box center [771, 204] width 43 height 43
click at [773, 254] on icon "view" at bounding box center [771, 247] width 20 height 13
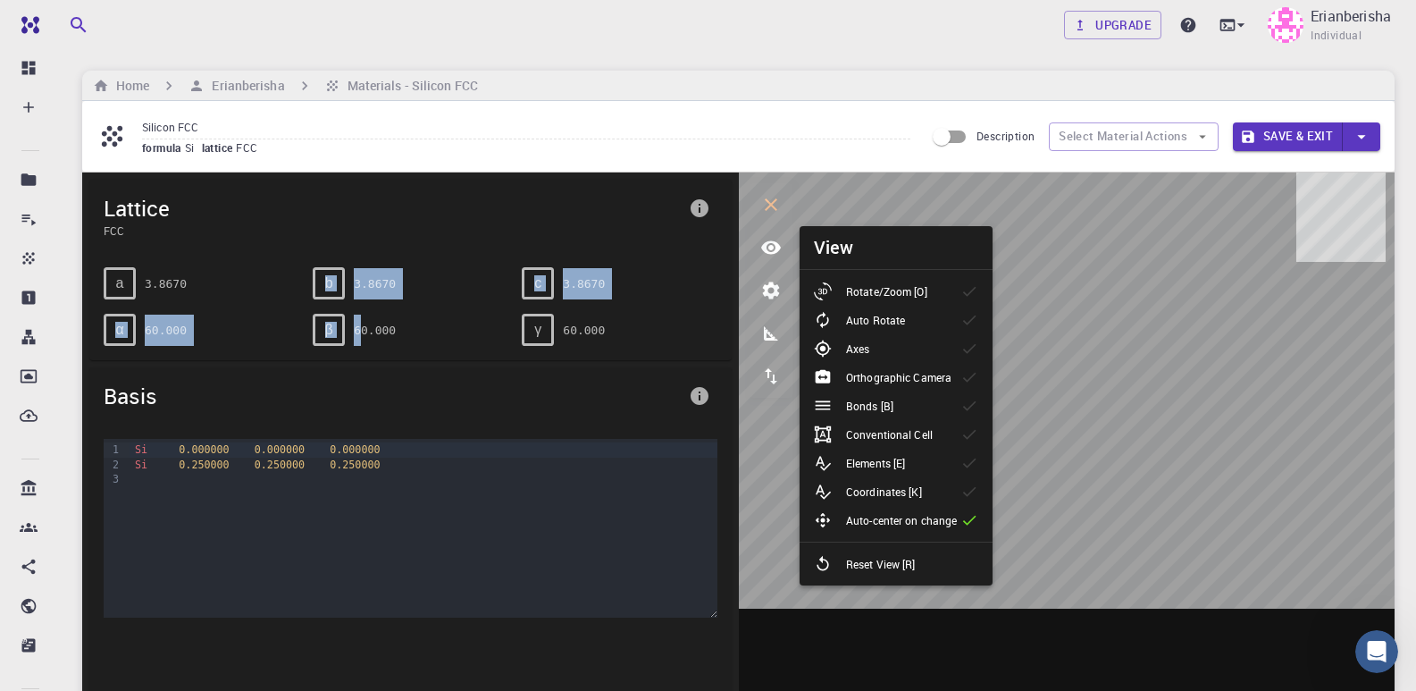
click at [953, 299] on li "Rotate/Zoom [O]" at bounding box center [896, 291] width 193 height 29
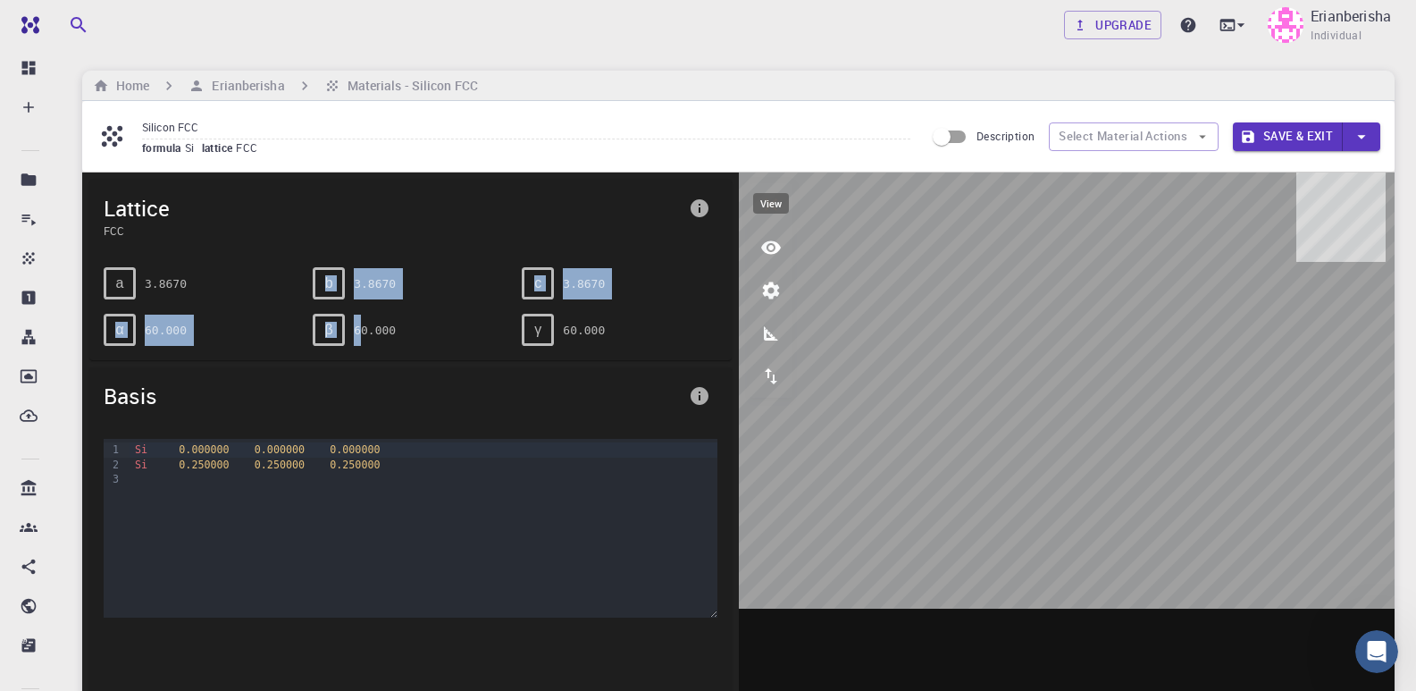
click at [774, 251] on icon "view" at bounding box center [771, 247] width 20 height 13
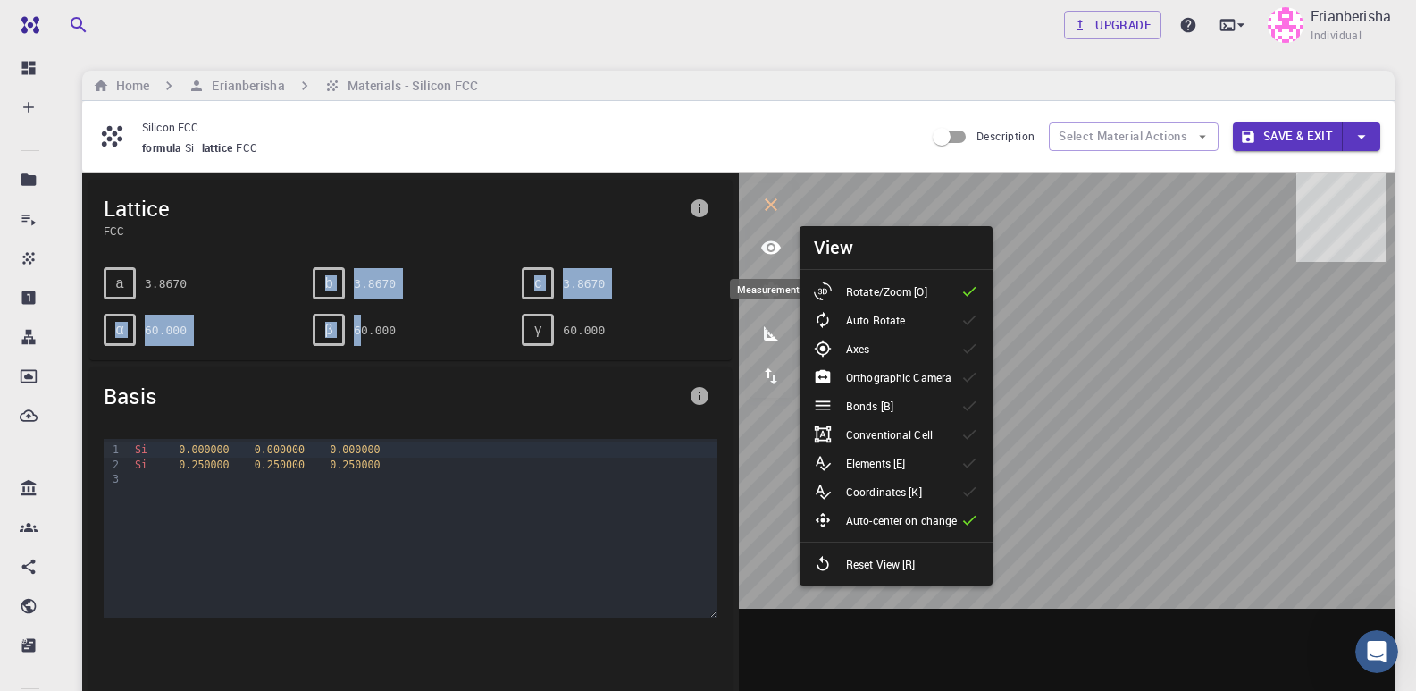
click at [768, 333] on icon "measurements" at bounding box center [771, 333] width 14 height 14
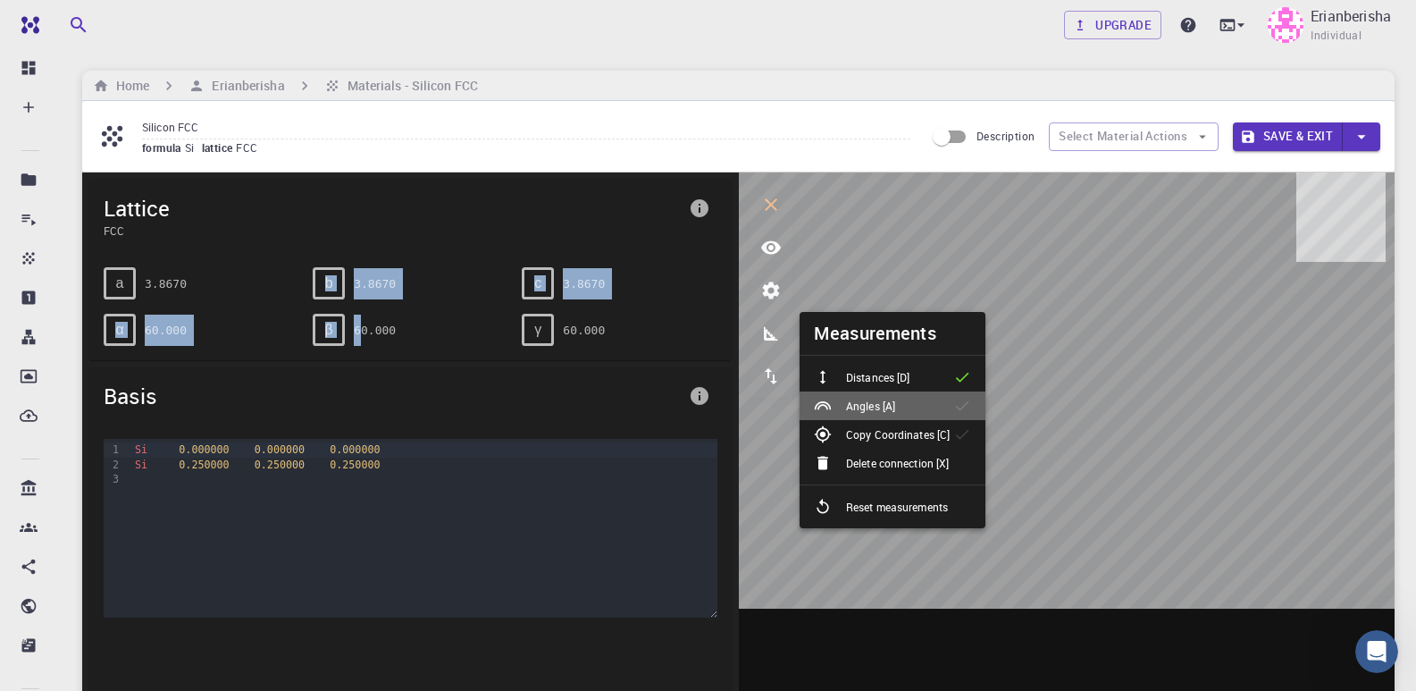
click at [968, 406] on icon at bounding box center [963, 406] width 18 height 18
click at [962, 431] on icon at bounding box center [963, 434] width 18 height 18
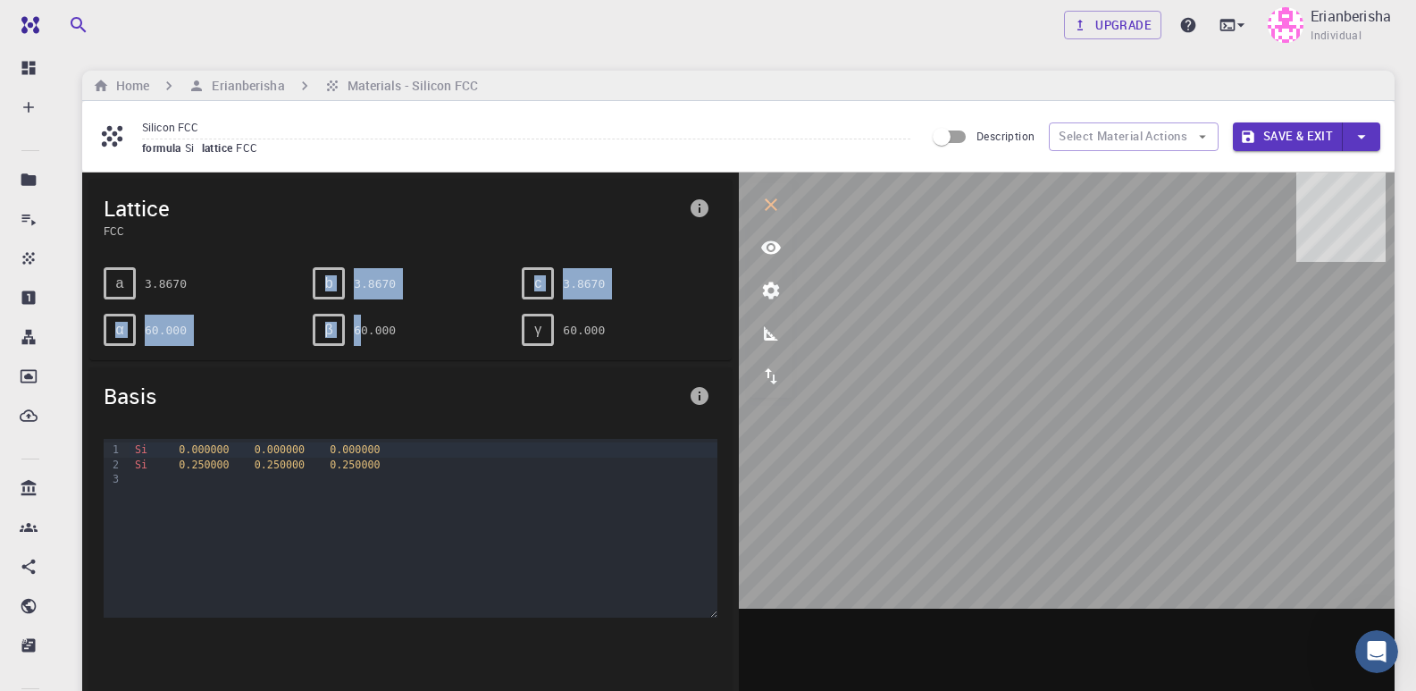
click at [777, 374] on icon "export" at bounding box center [771, 376] width 21 height 21
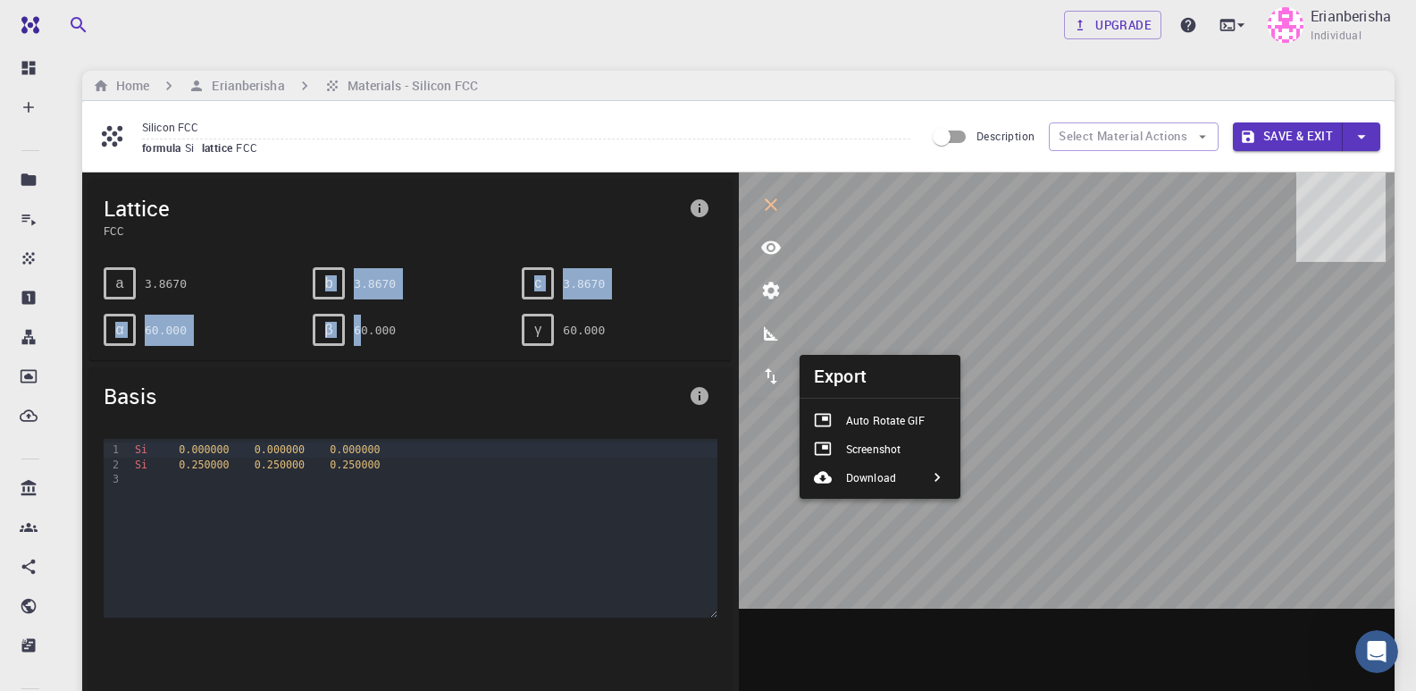
click at [916, 424] on p "Auto Rotate GIF" at bounding box center [885, 420] width 79 height 16
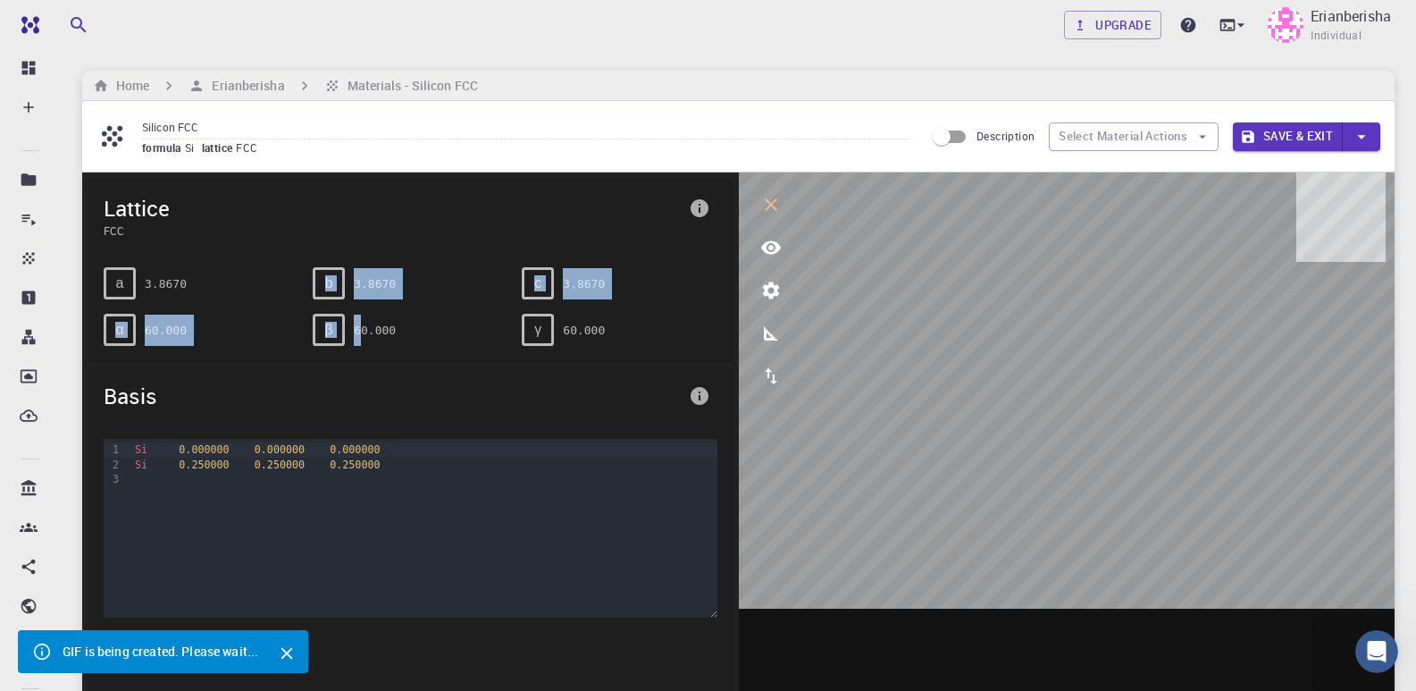
click at [764, 380] on icon "export" at bounding box center [771, 376] width 21 height 21
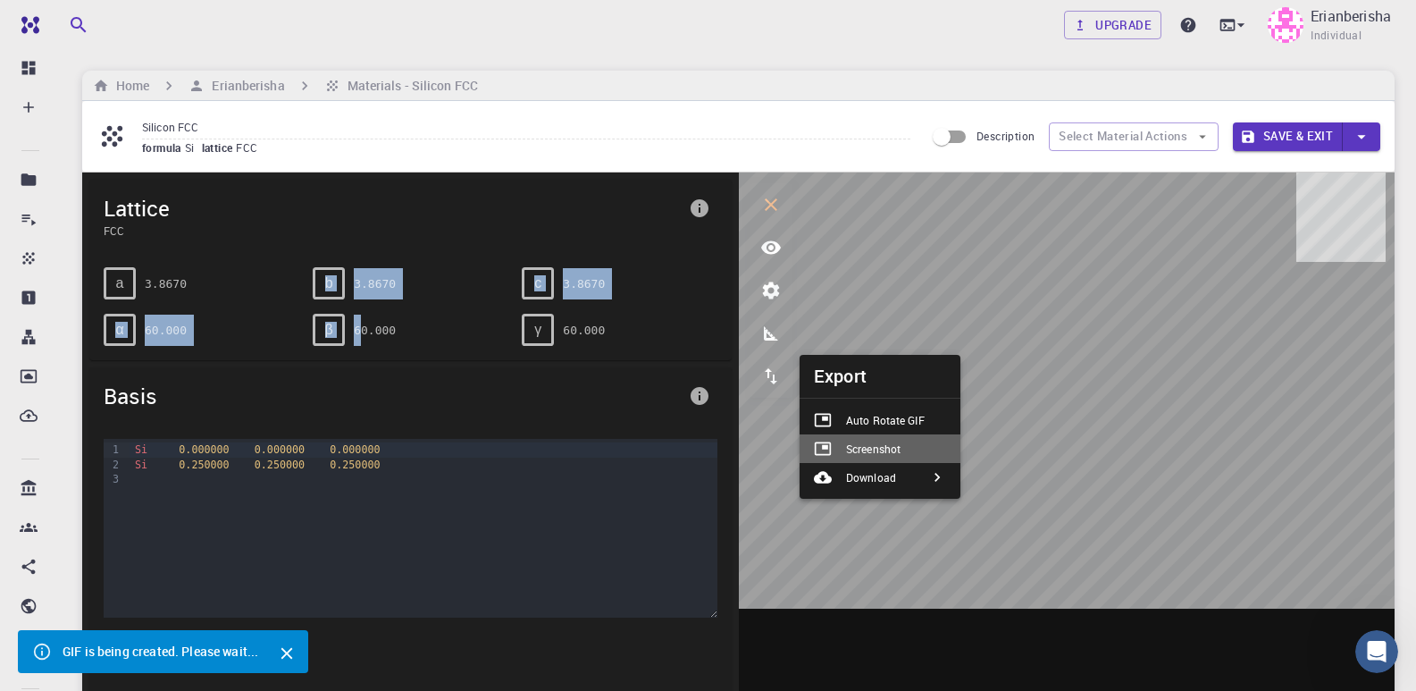
click at [874, 448] on p "Screenshot" at bounding box center [873, 449] width 55 height 16
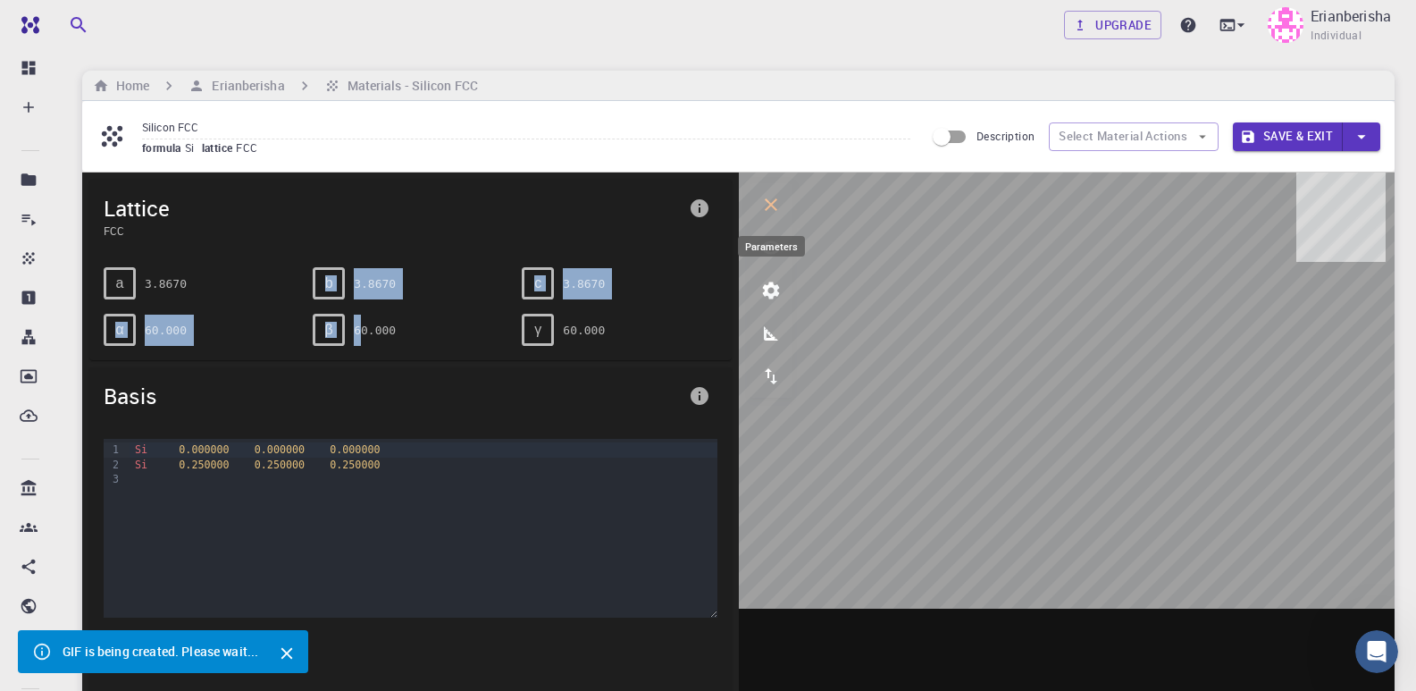
click at [777, 301] on icon "parameters" at bounding box center [771, 290] width 21 height 21
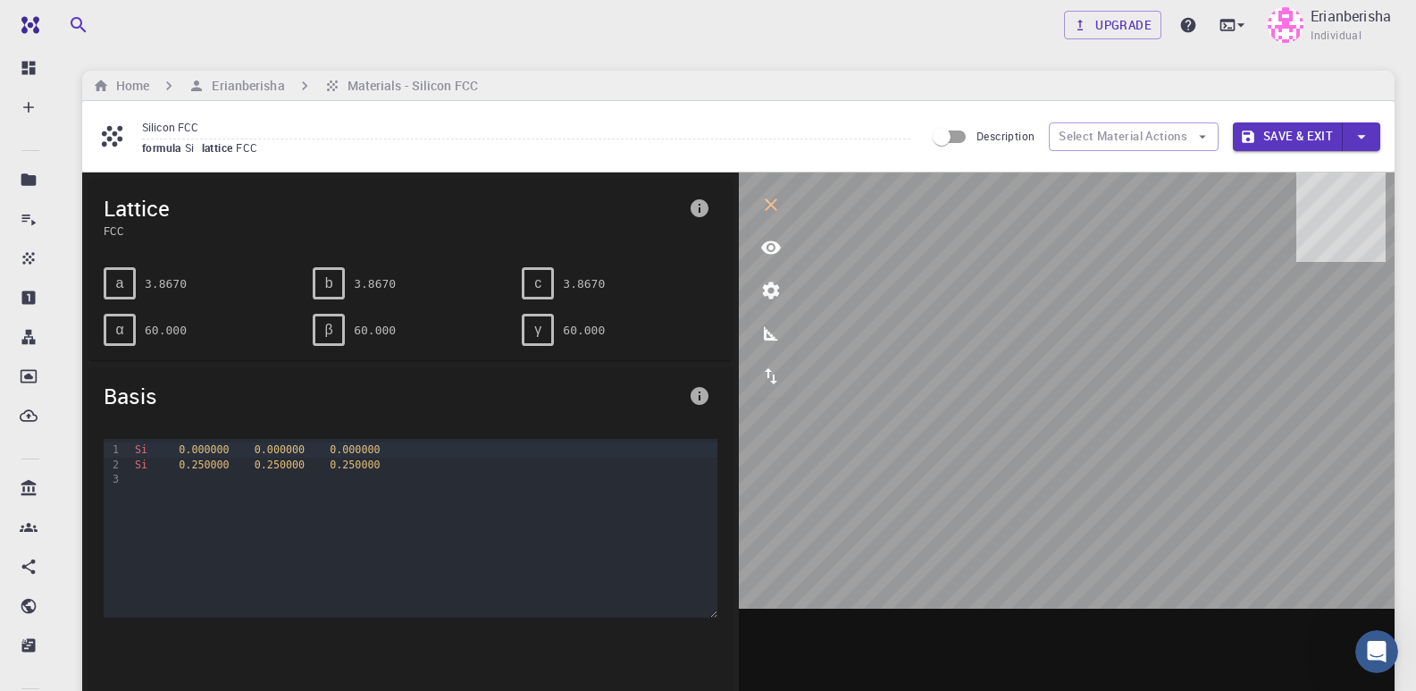
click at [494, 335] on div "β 60.000" at bounding box center [410, 330] width 195 height 32
click at [525, 340] on div "γ" at bounding box center [538, 330] width 32 height 32
click at [538, 325] on span "γ" at bounding box center [537, 330] width 7 height 16
click at [780, 283] on icon "parameters" at bounding box center [771, 290] width 21 height 21
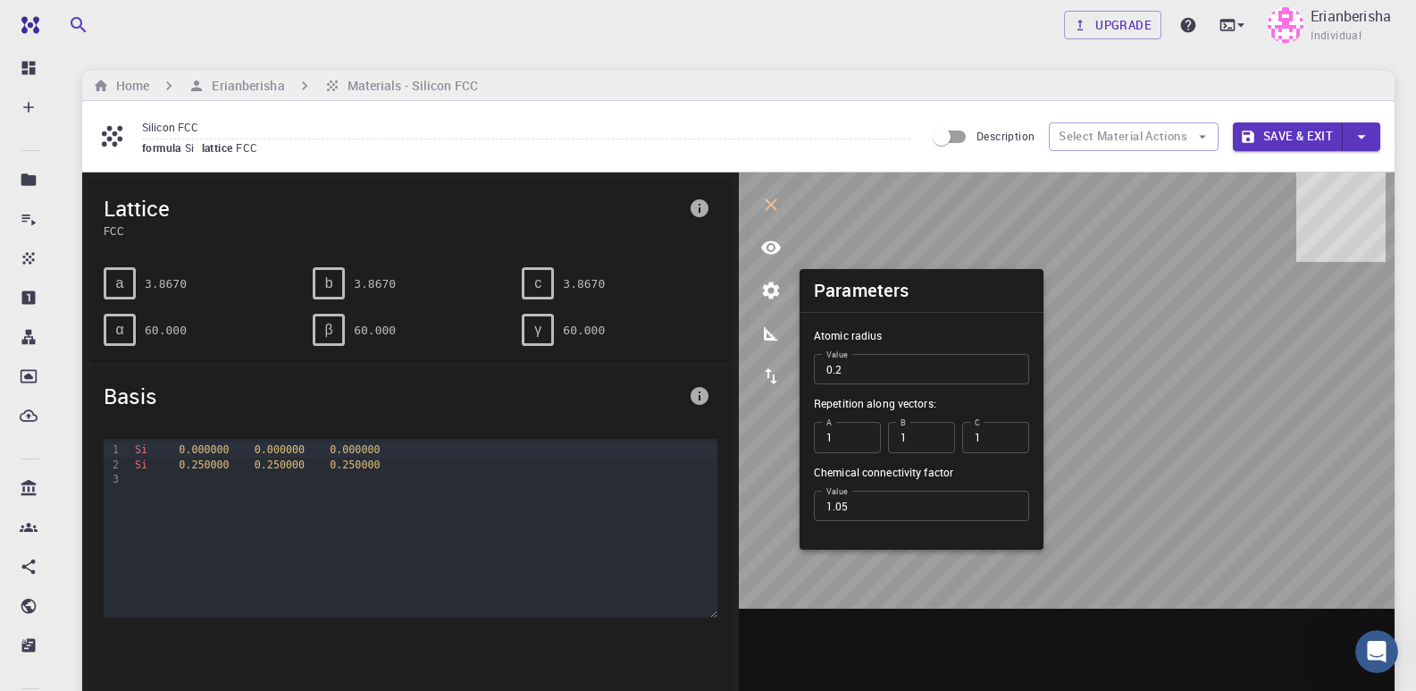
click at [872, 362] on input "0.2" at bounding box center [921, 369] width 215 height 30
type input "0.7"
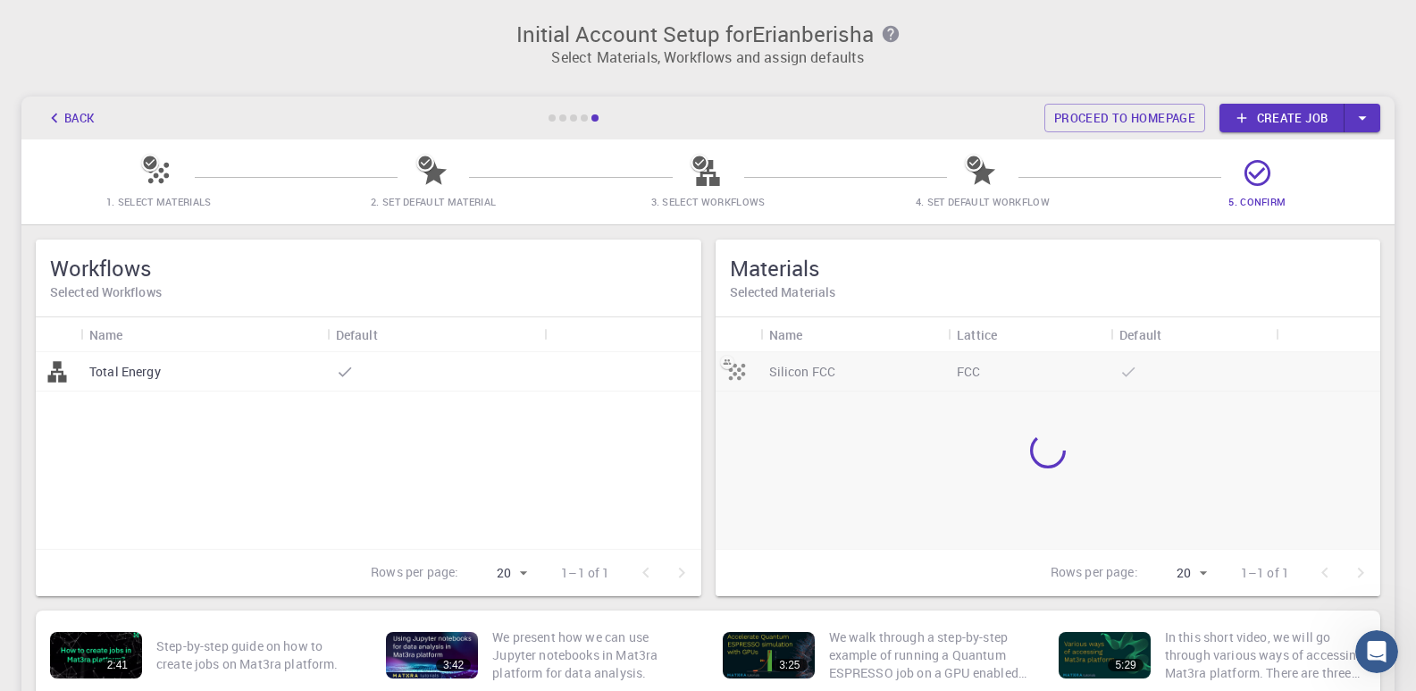
click at [338, 371] on icon at bounding box center [345, 372] width 18 height 18
